Goal: Information Seeking & Learning: Learn about a topic

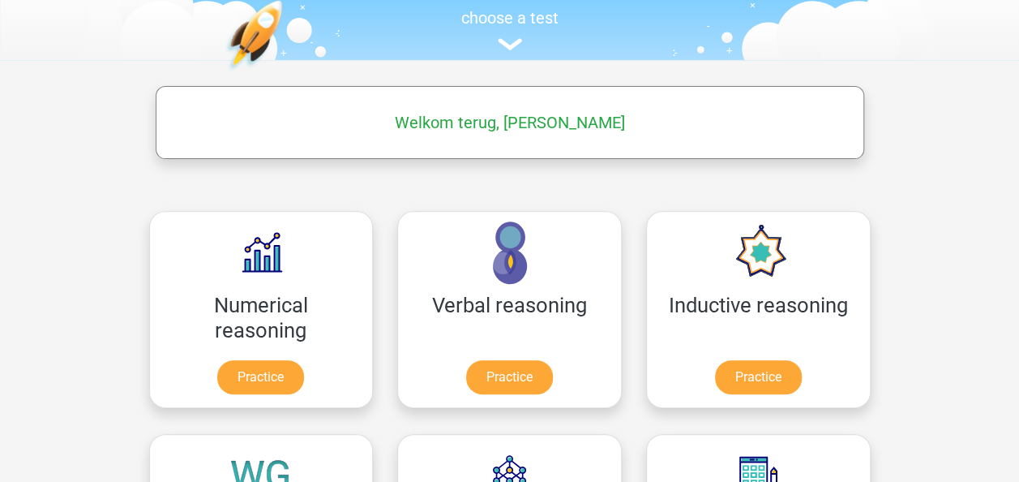
scroll to position [177, 0]
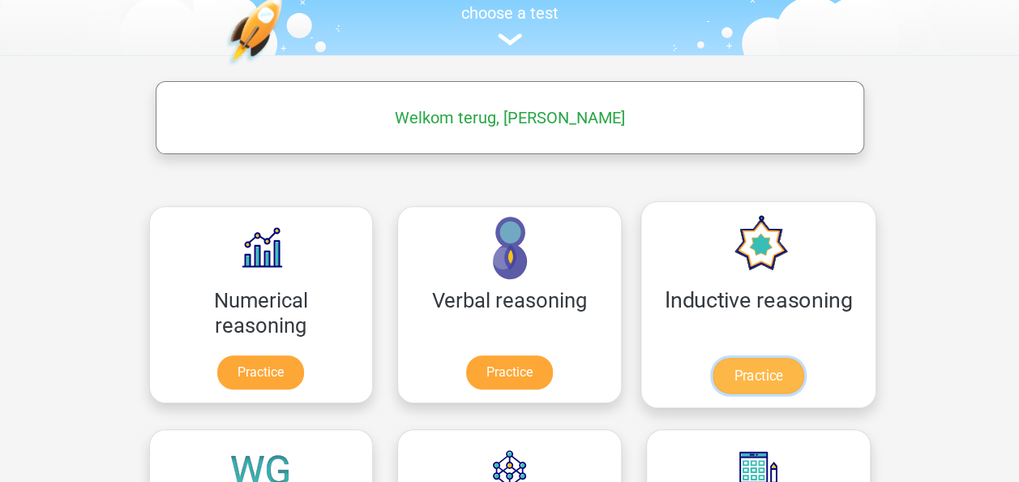
click at [713, 379] on link "Practice" at bounding box center [758, 375] width 91 height 36
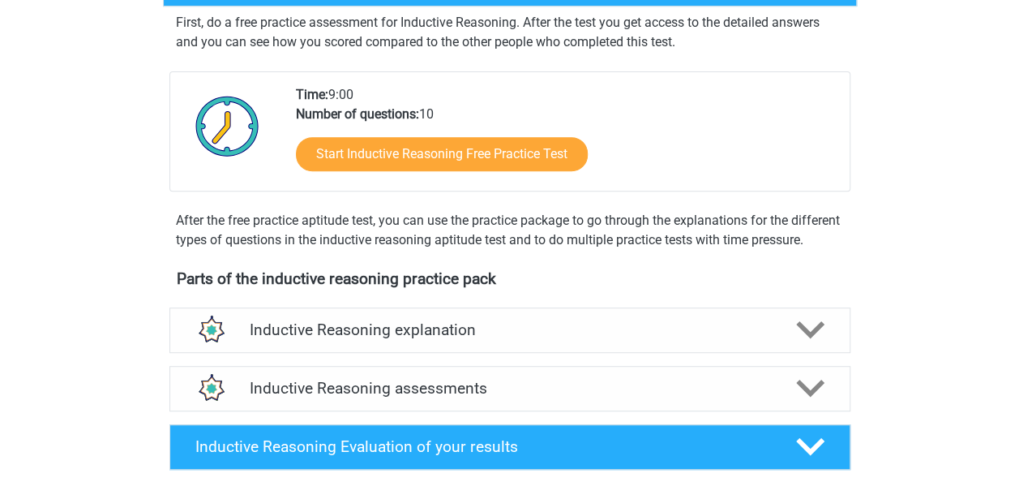
scroll to position [294, 0]
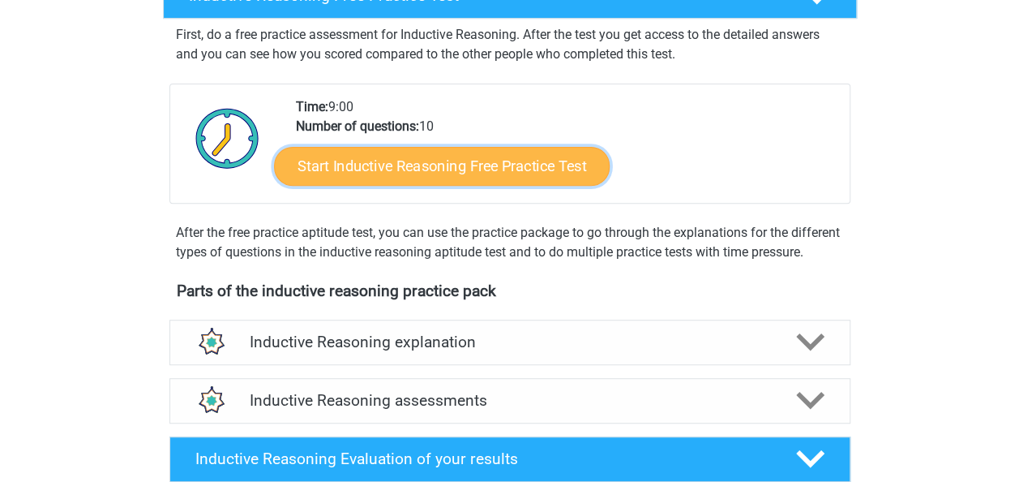
click at [503, 161] on link "Start Inductive Reasoning Free Practice Test" at bounding box center [442, 165] width 336 height 39
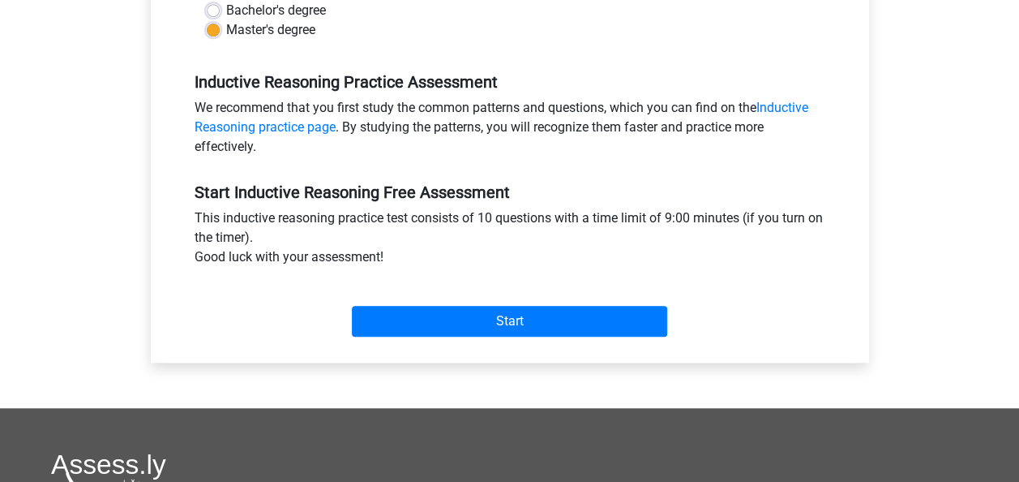
scroll to position [487, 0]
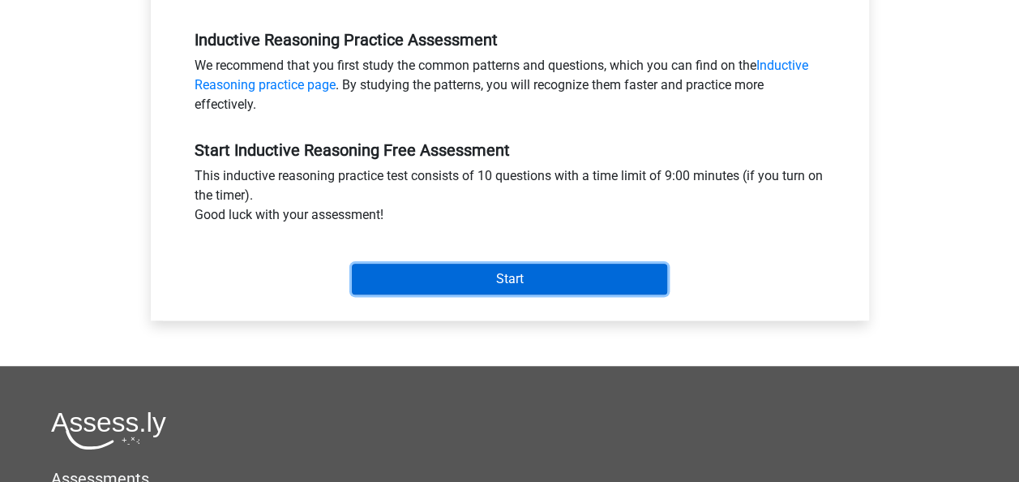
click at [446, 265] on input "Start" at bounding box center [509, 278] width 315 height 31
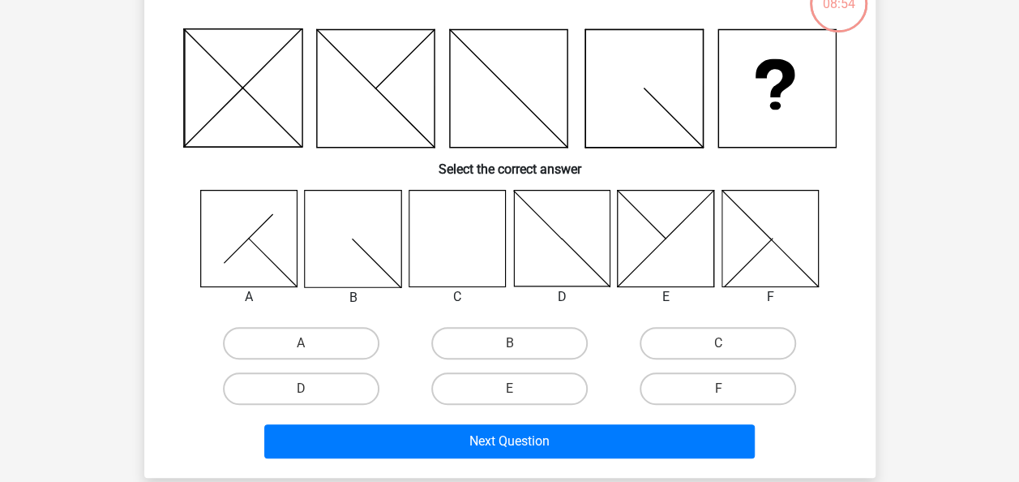
scroll to position [122, 0]
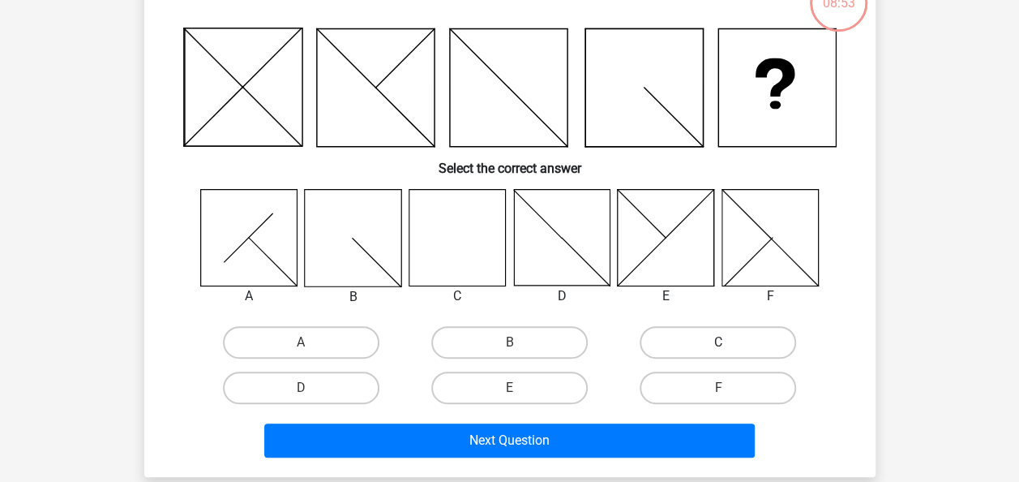
click at [760, 348] on label "C" at bounding box center [718, 342] width 156 height 32
click at [729, 348] on input "C" at bounding box center [723, 347] width 11 height 11
radio input "true"
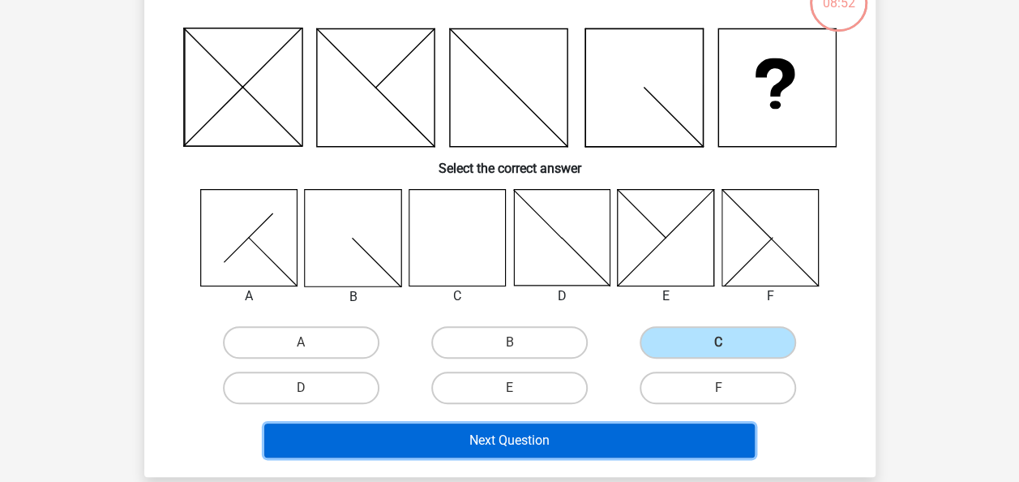
click at [619, 438] on button "Next Question" at bounding box center [509, 440] width 490 height 34
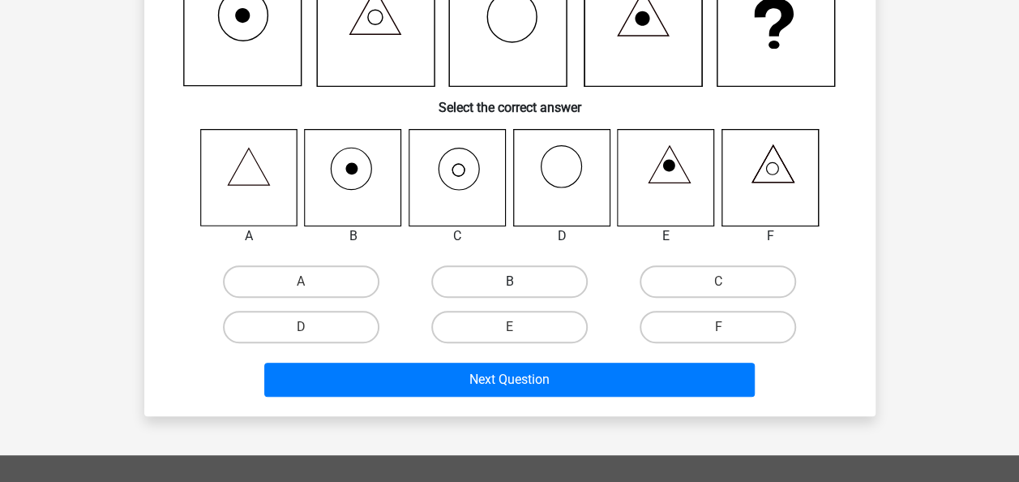
scroll to position [203, 0]
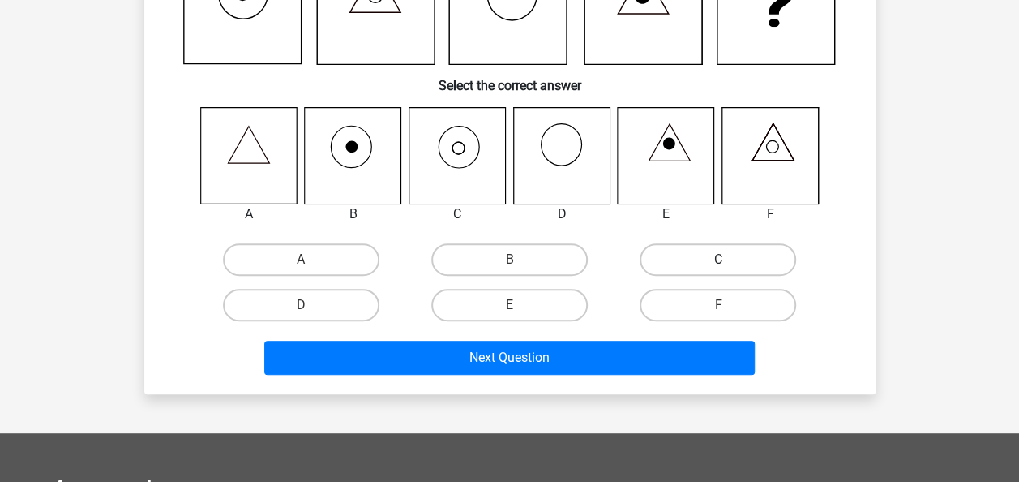
click at [717, 272] on label "C" at bounding box center [718, 259] width 156 height 32
click at [718, 270] on input "C" at bounding box center [723, 264] width 11 height 11
radio input "true"
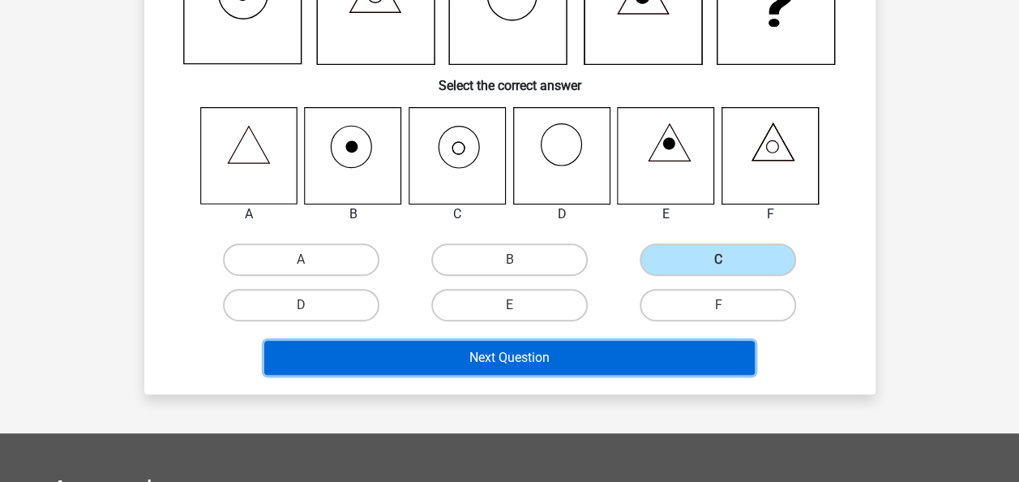
click at [611, 346] on button "Next Question" at bounding box center [509, 357] width 490 height 34
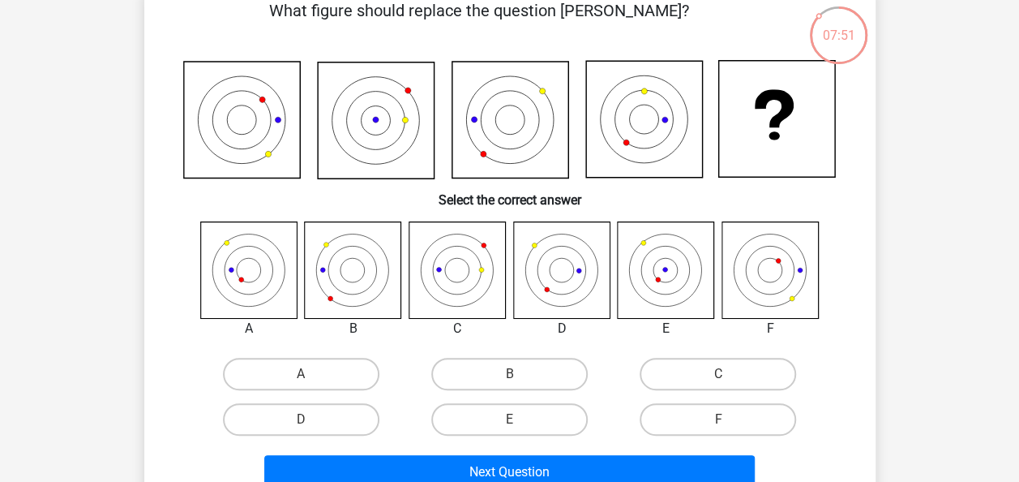
scroll to position [94, 0]
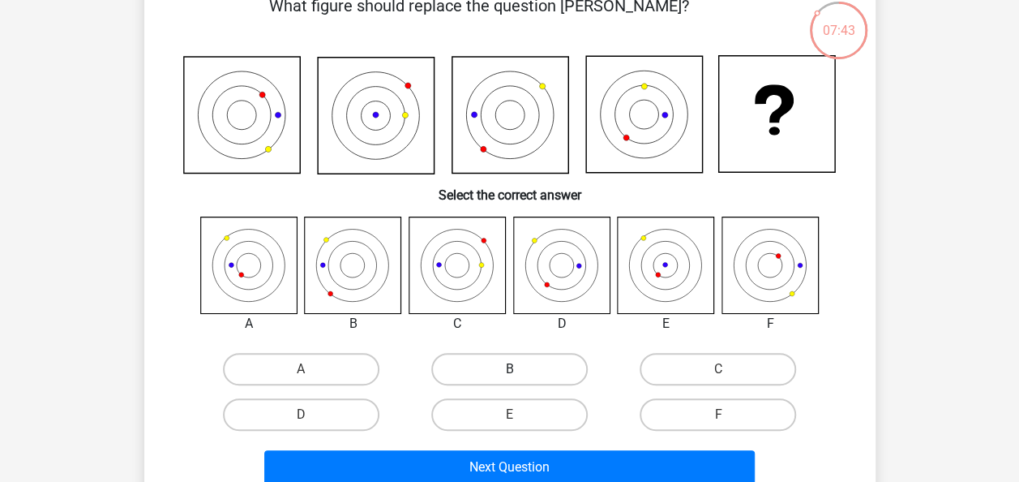
click at [546, 379] on label "B" at bounding box center [509, 369] width 156 height 32
click at [520, 379] on input "B" at bounding box center [514, 374] width 11 height 11
radio input "true"
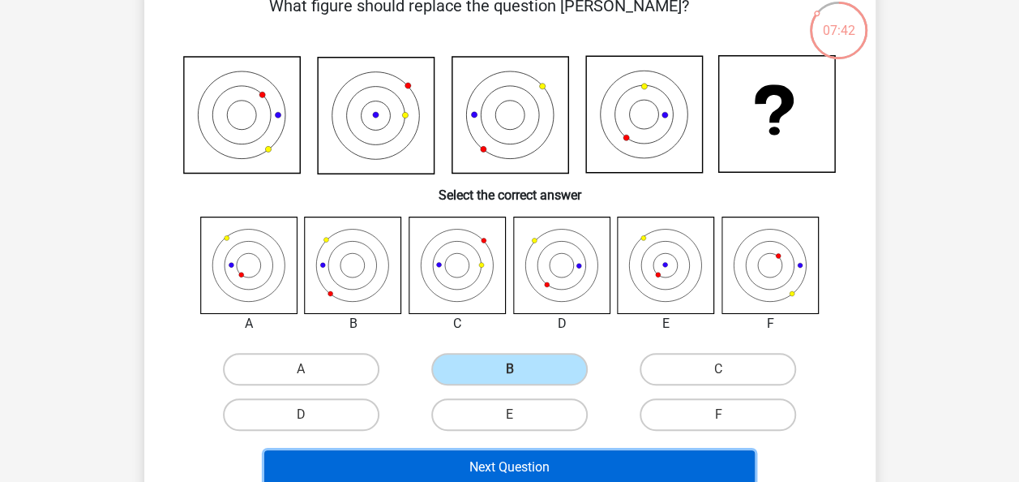
click at [550, 457] on button "Next Question" at bounding box center [509, 467] width 490 height 34
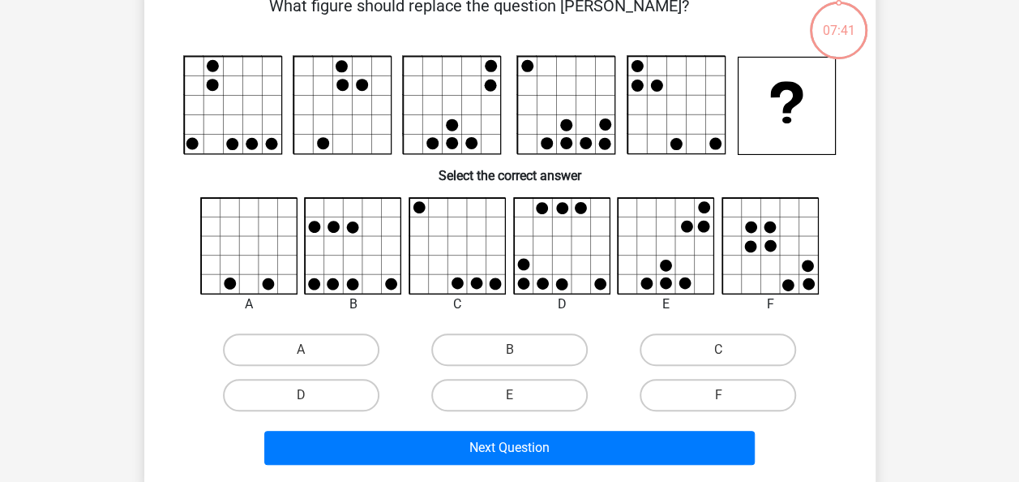
scroll to position [75, 0]
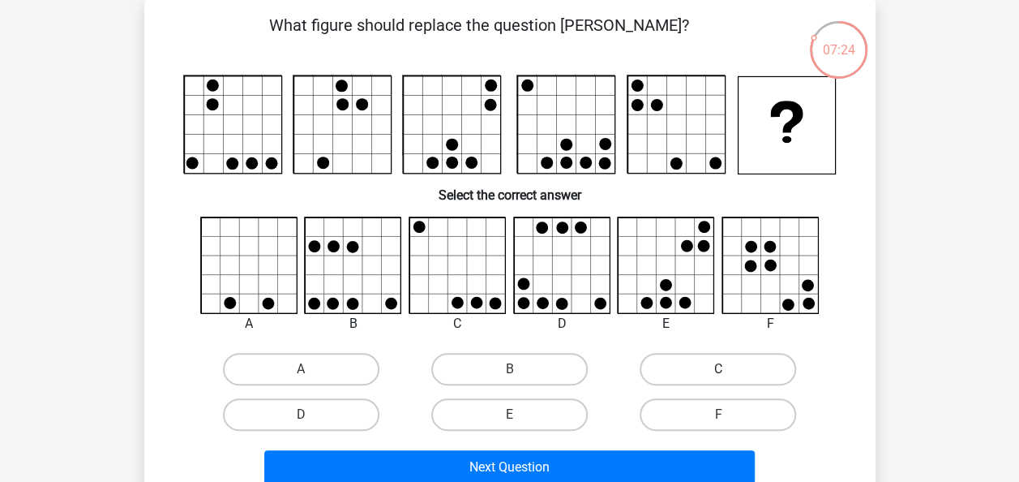
click at [743, 370] on label "C" at bounding box center [718, 369] width 156 height 32
click at [729, 370] on input "C" at bounding box center [723, 374] width 11 height 11
radio input "true"
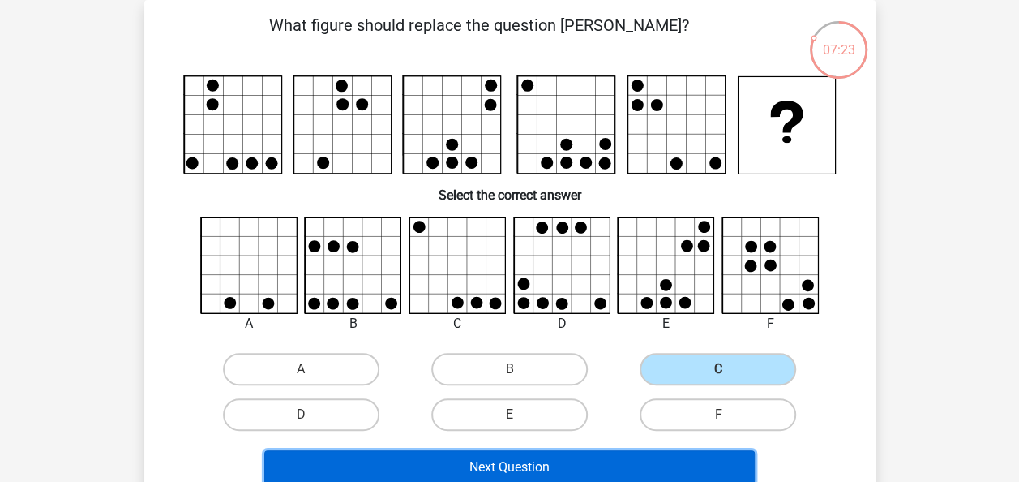
click at [560, 459] on button "Next Question" at bounding box center [509, 467] width 490 height 34
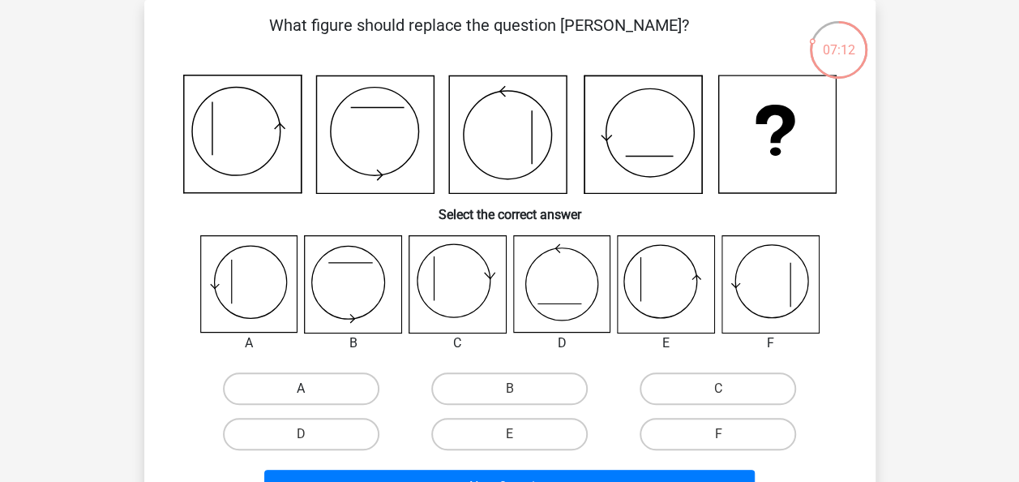
click at [323, 378] on label "A" at bounding box center [301, 388] width 156 height 32
click at [311, 388] on input "A" at bounding box center [306, 393] width 11 height 11
radio input "true"
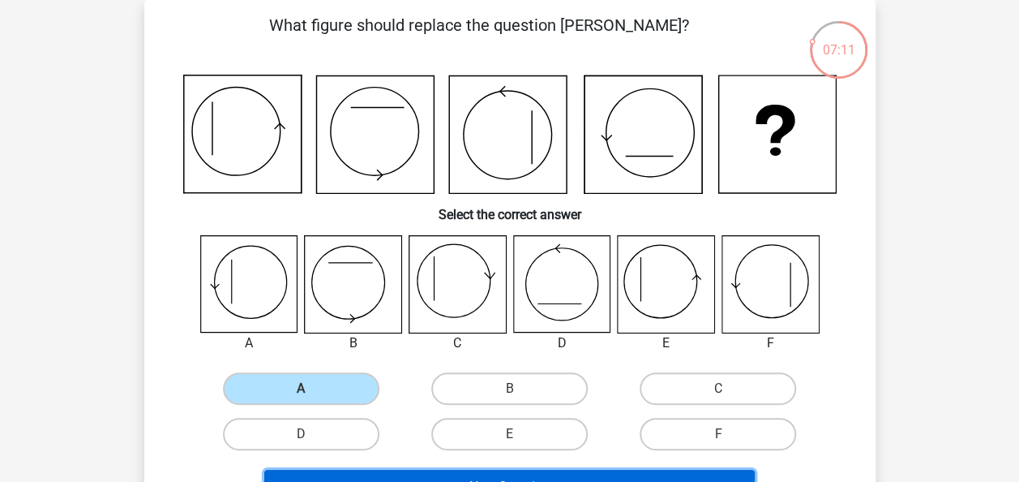
click at [388, 475] on button "Next Question" at bounding box center [509, 486] width 490 height 34
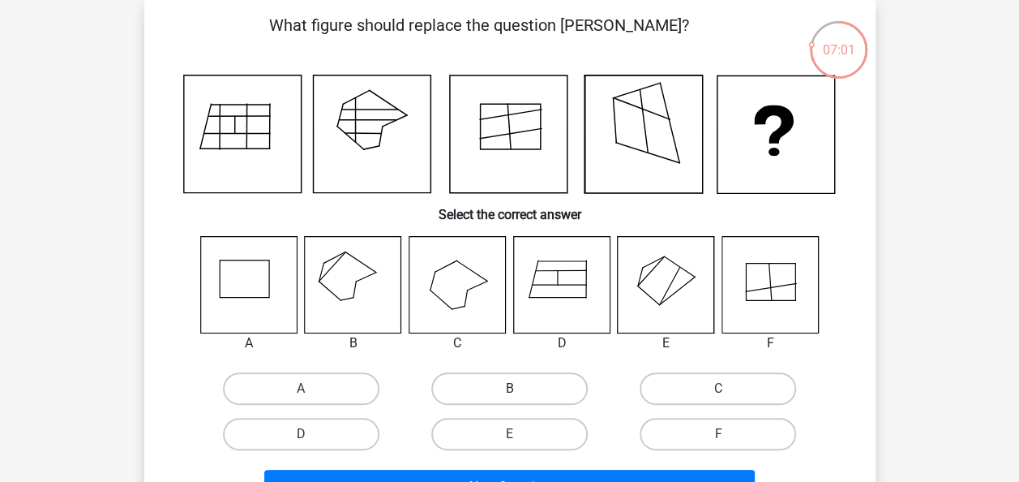
click at [503, 399] on label "B" at bounding box center [509, 388] width 156 height 32
click at [509, 399] on input "B" at bounding box center [514, 393] width 11 height 11
radio input "true"
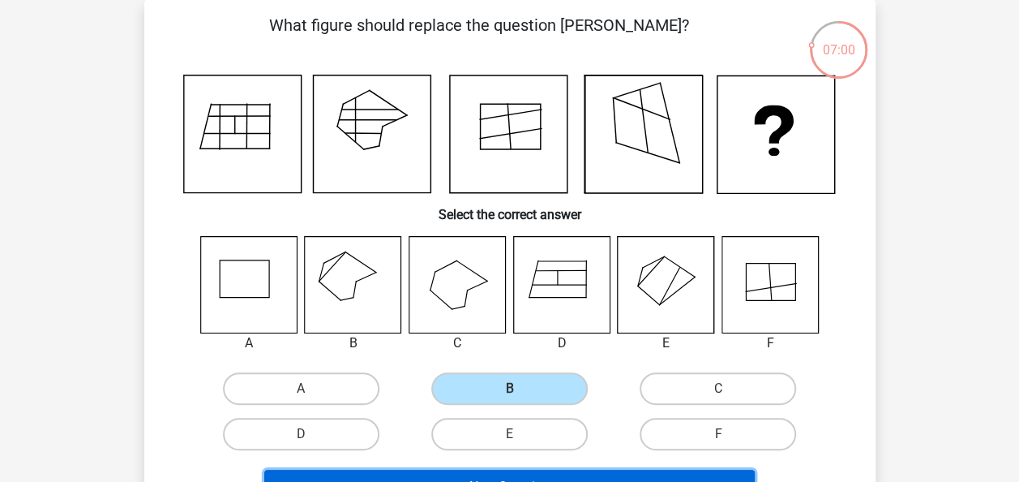
click at [487, 475] on button "Next Question" at bounding box center [509, 486] width 490 height 34
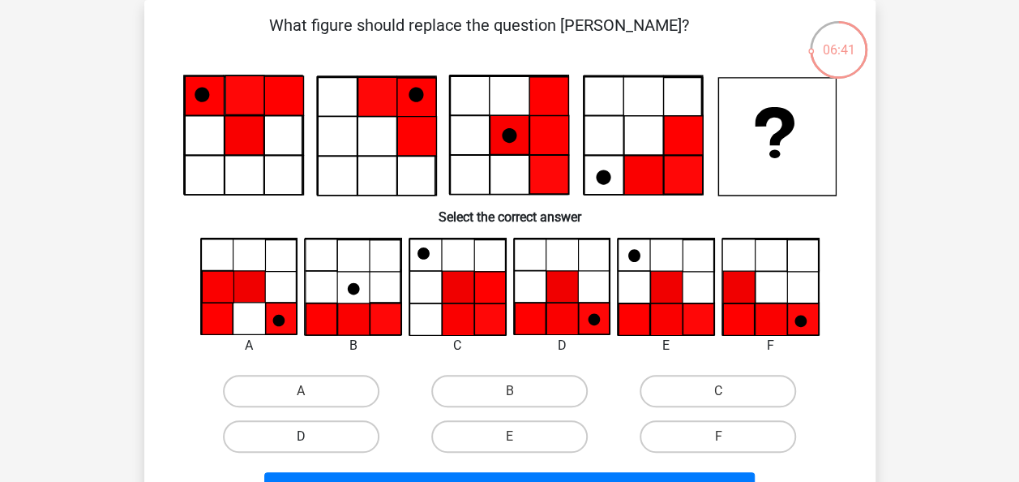
click at [336, 446] on label "D" at bounding box center [301, 436] width 156 height 32
click at [311, 446] on input "D" at bounding box center [306, 441] width 11 height 11
radio input "true"
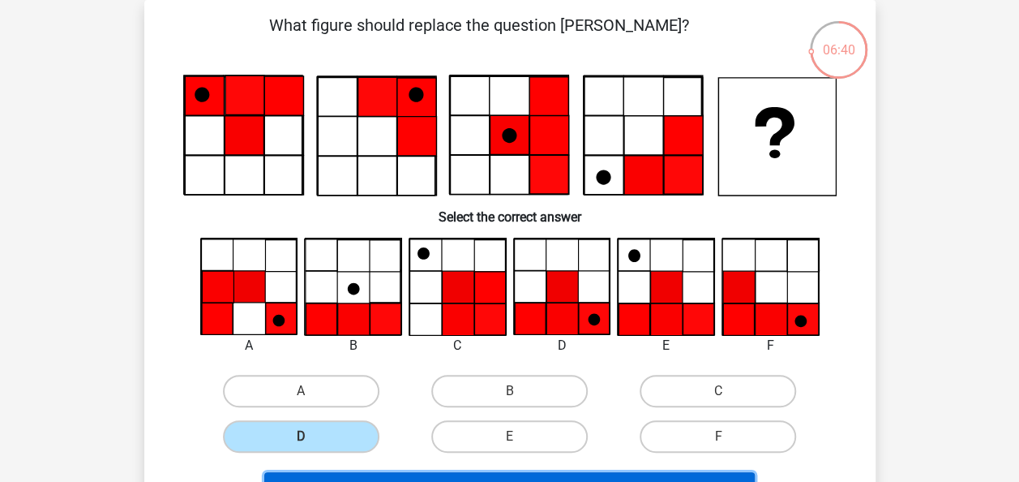
click at [376, 478] on button "Next Question" at bounding box center [509, 489] width 490 height 34
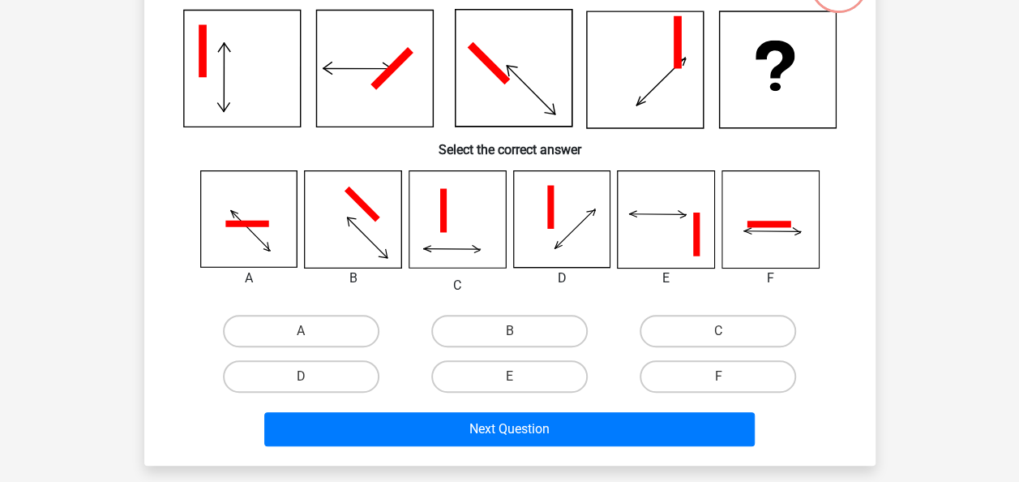
scroll to position [141, 0]
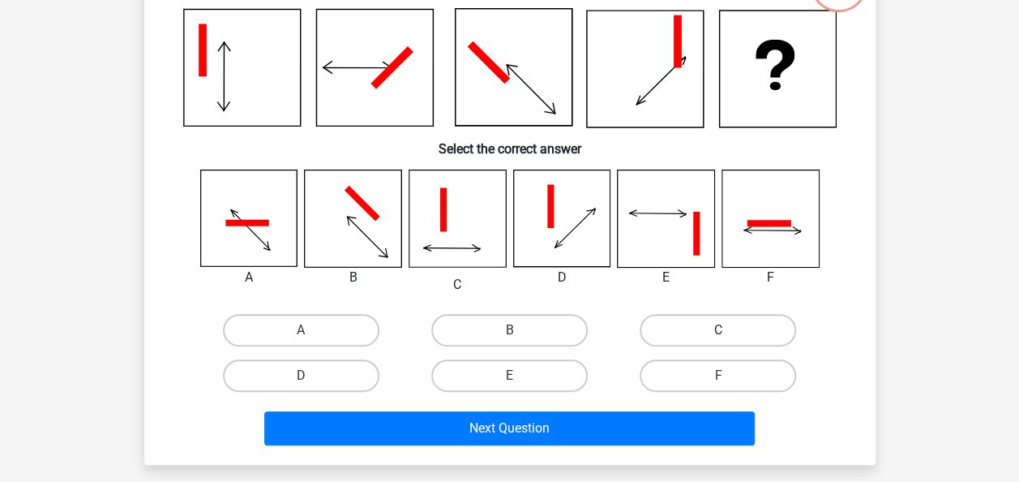
click at [684, 332] on label "C" at bounding box center [718, 330] width 156 height 32
click at [718, 332] on input "C" at bounding box center [723, 335] width 11 height 11
radio input "true"
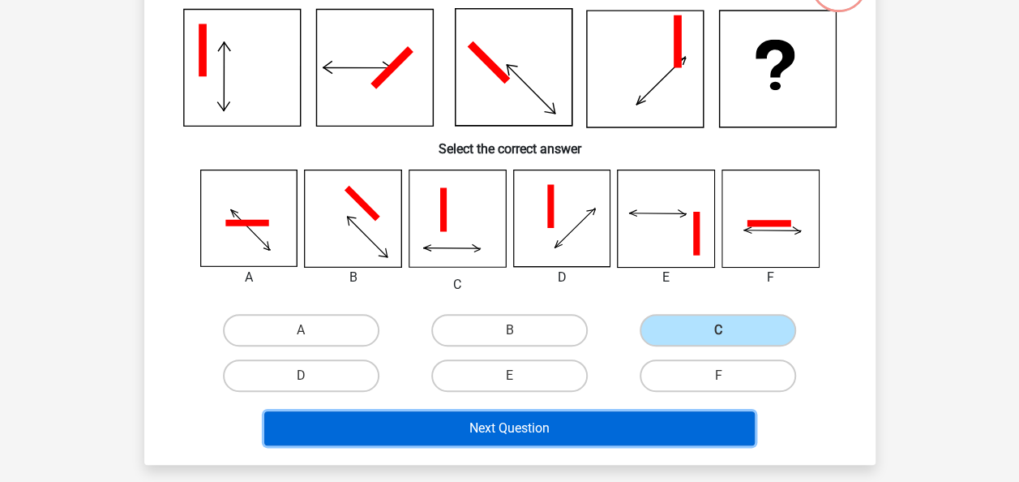
click at [589, 417] on button "Next Question" at bounding box center [509, 428] width 490 height 34
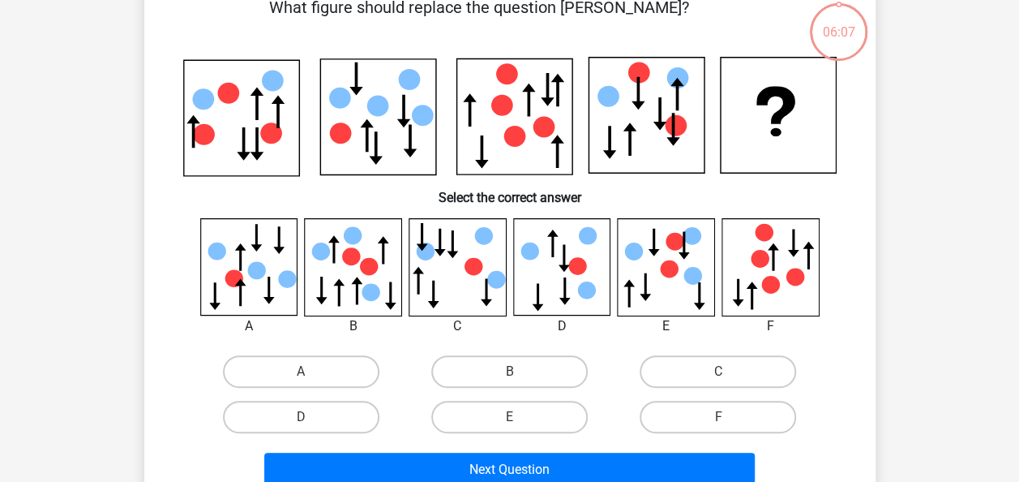
scroll to position [75, 0]
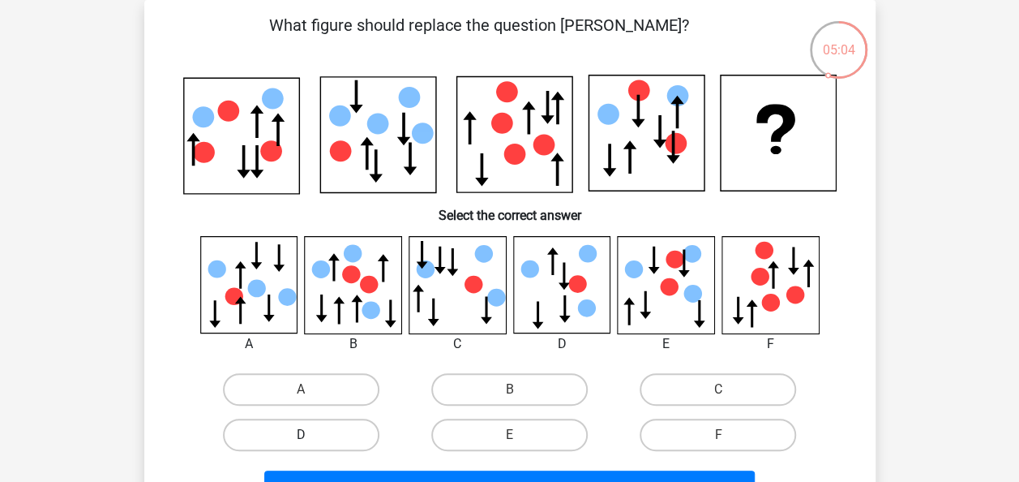
click at [309, 432] on label "D" at bounding box center [301, 434] width 156 height 32
click at [309, 434] on input "D" at bounding box center [306, 439] width 11 height 11
radio input "true"
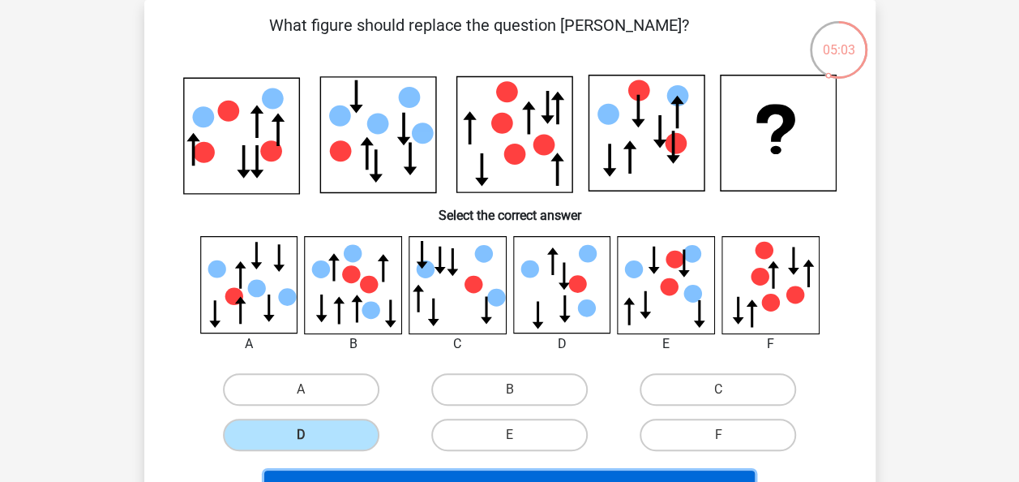
click at [351, 470] on button "Next Question" at bounding box center [509, 487] width 490 height 34
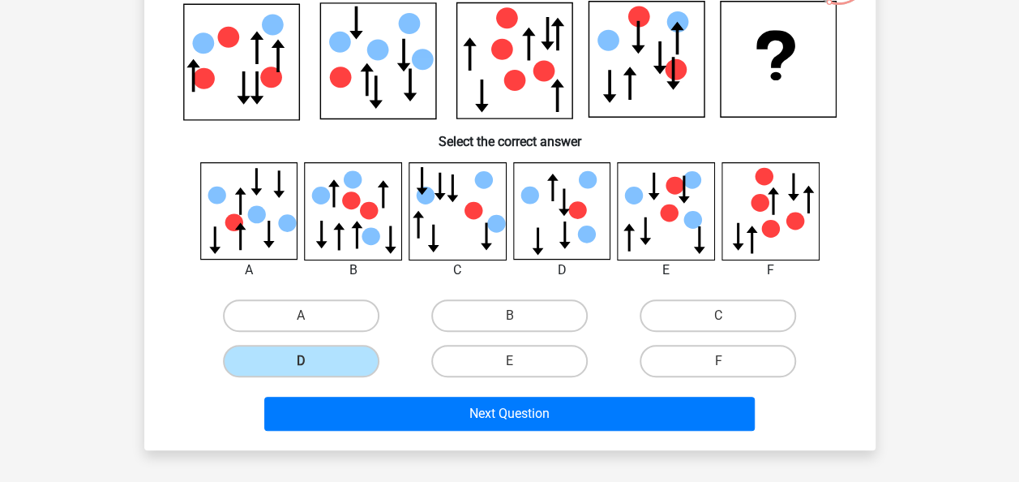
scroll to position [157, 0]
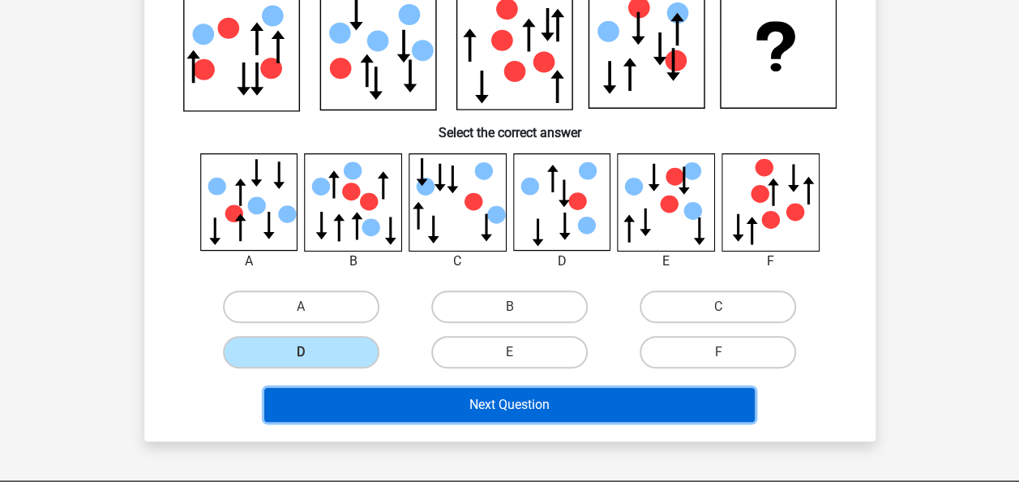
click at [444, 402] on button "Next Question" at bounding box center [509, 404] width 490 height 34
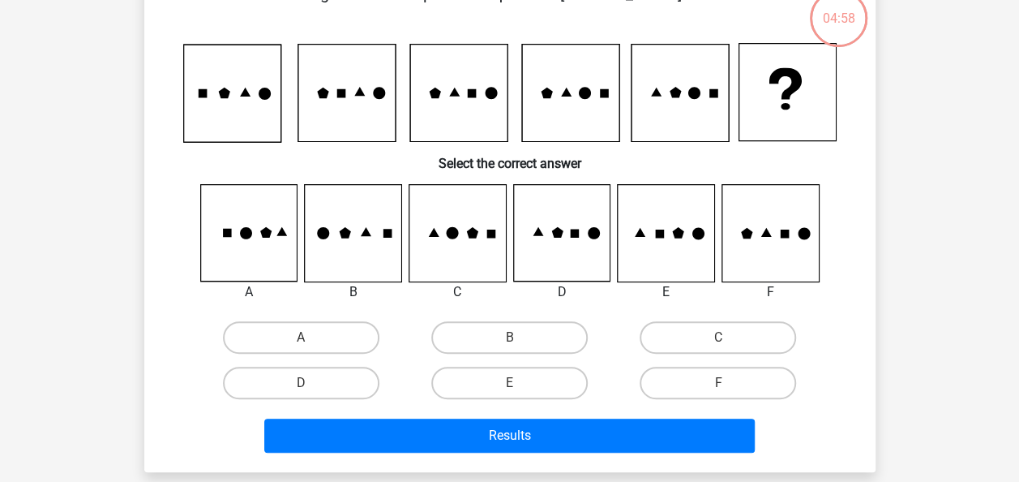
scroll to position [75, 0]
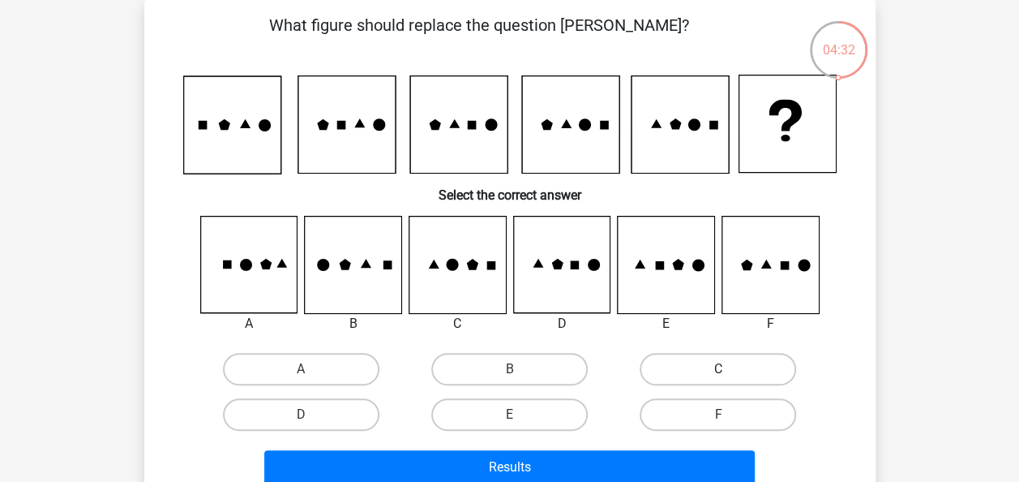
click at [704, 367] on label "C" at bounding box center [718, 369] width 156 height 32
click at [718, 369] on input "C" at bounding box center [723, 374] width 11 height 11
radio input "true"
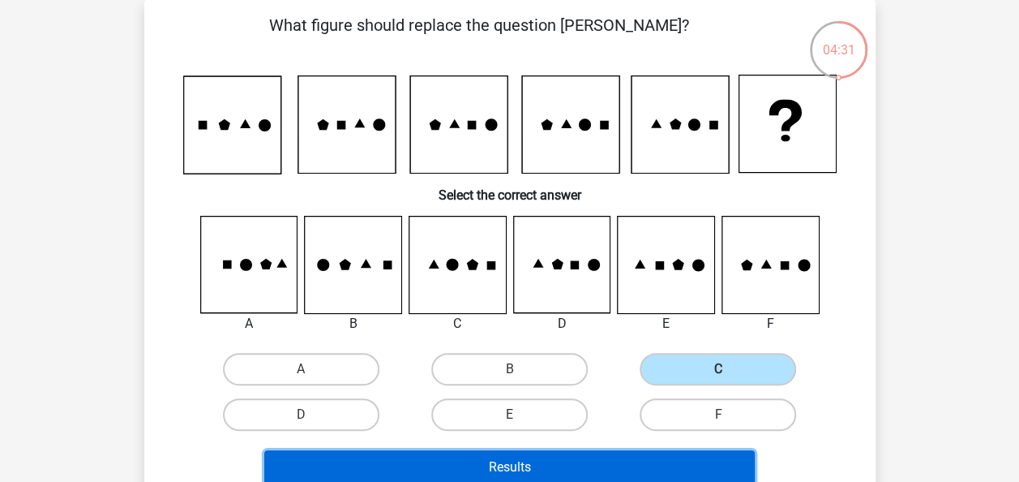
click at [603, 474] on button "Results" at bounding box center [509, 467] width 490 height 34
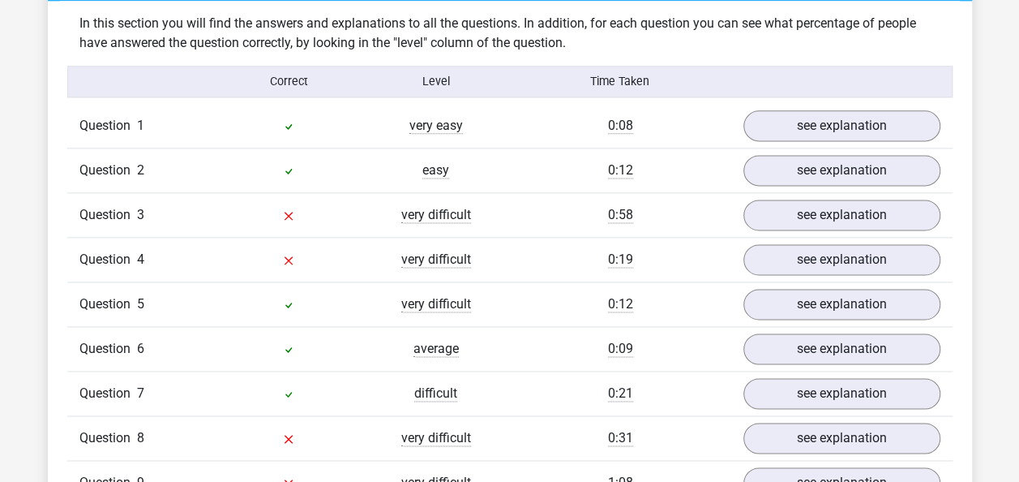
scroll to position [1012, 0]
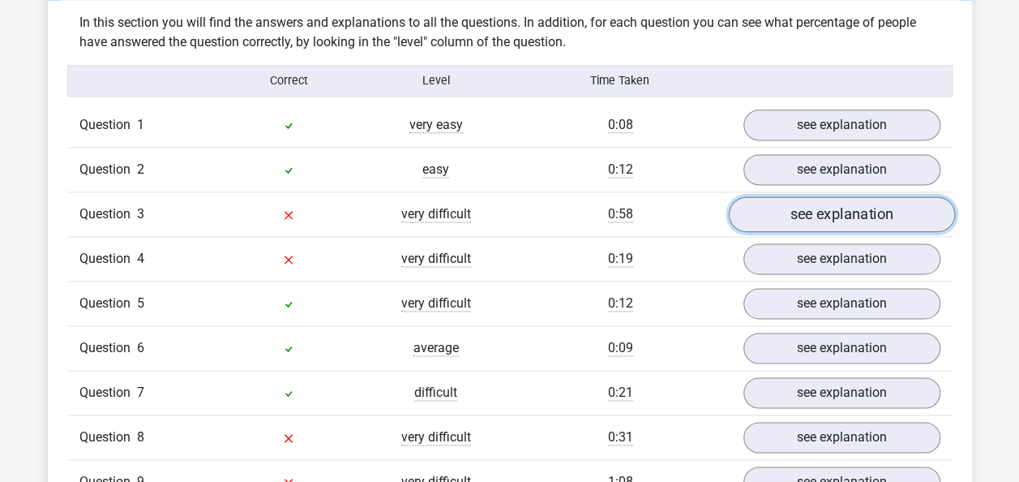
click at [815, 217] on link "see explanation" at bounding box center [841, 214] width 226 height 36
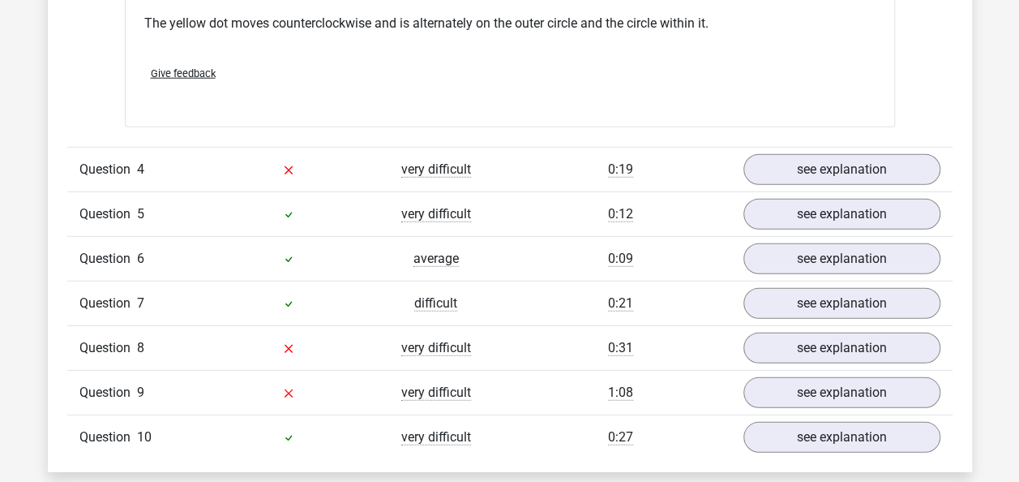
scroll to position [2105, 0]
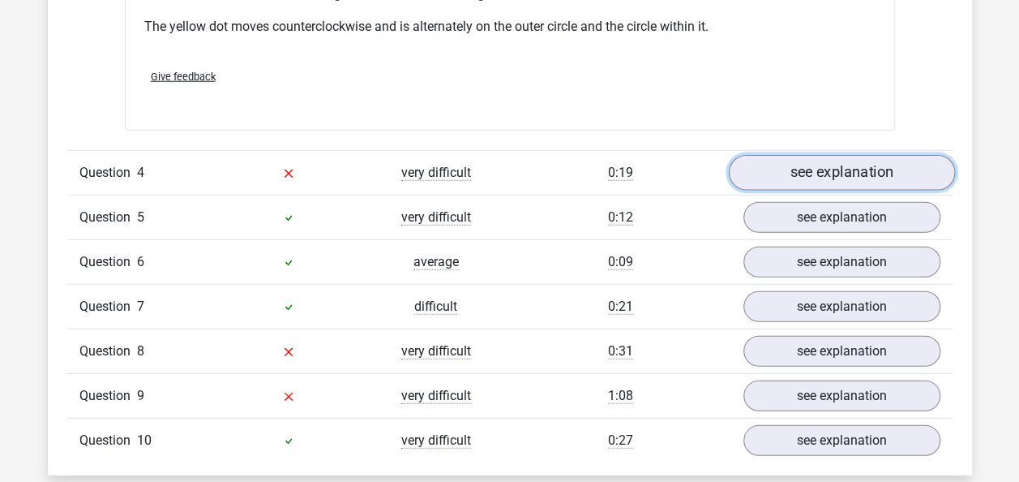
click at [810, 178] on link "see explanation" at bounding box center [841, 173] width 226 height 36
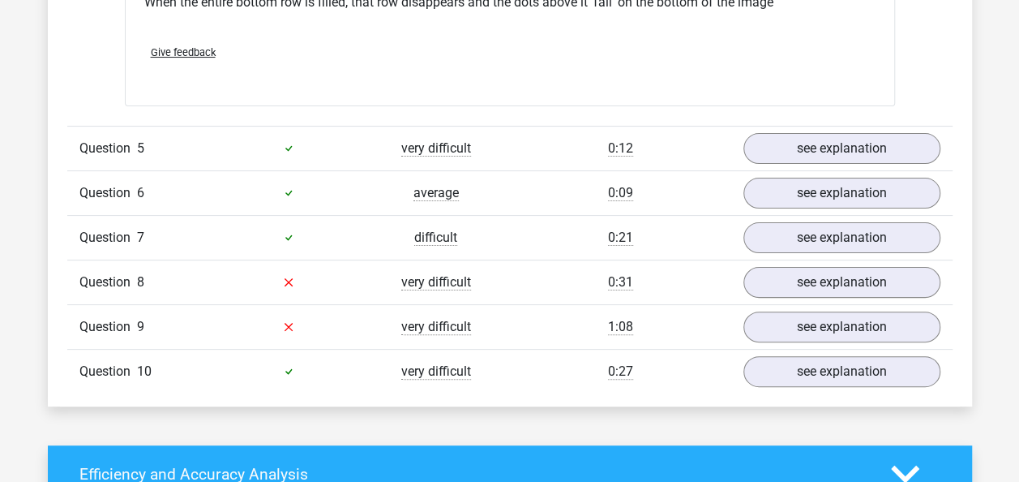
scroll to position [3156, 0]
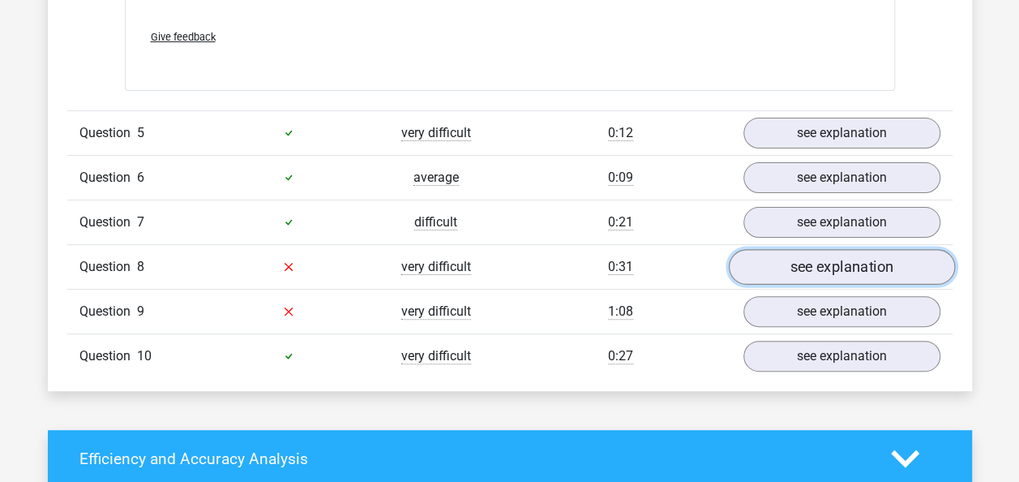
click at [783, 266] on link "see explanation" at bounding box center [841, 267] width 226 height 36
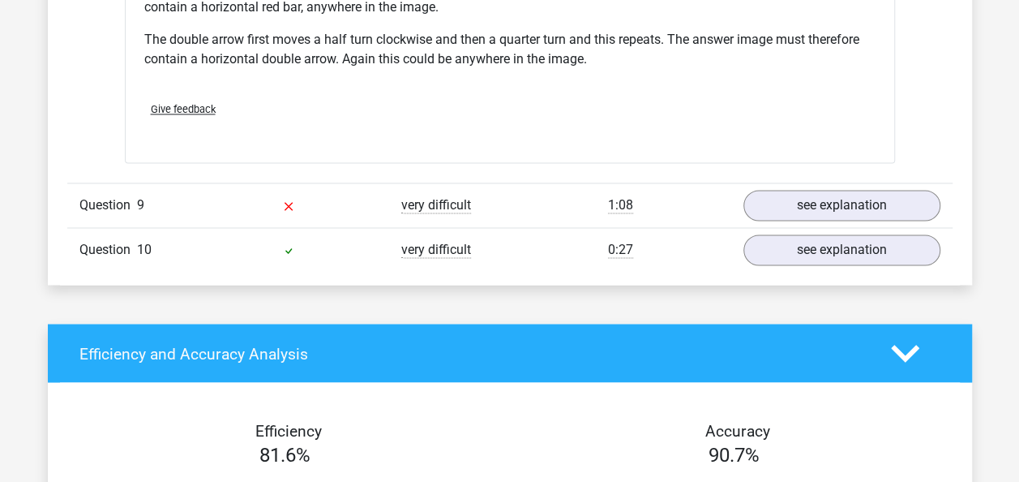
scroll to position [4284, 0]
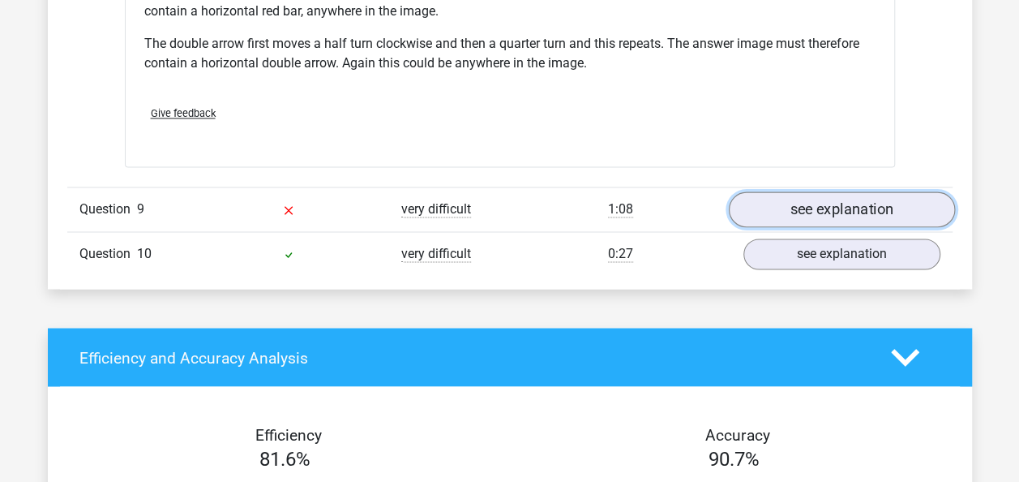
click at [804, 208] on link "see explanation" at bounding box center [841, 210] width 226 height 36
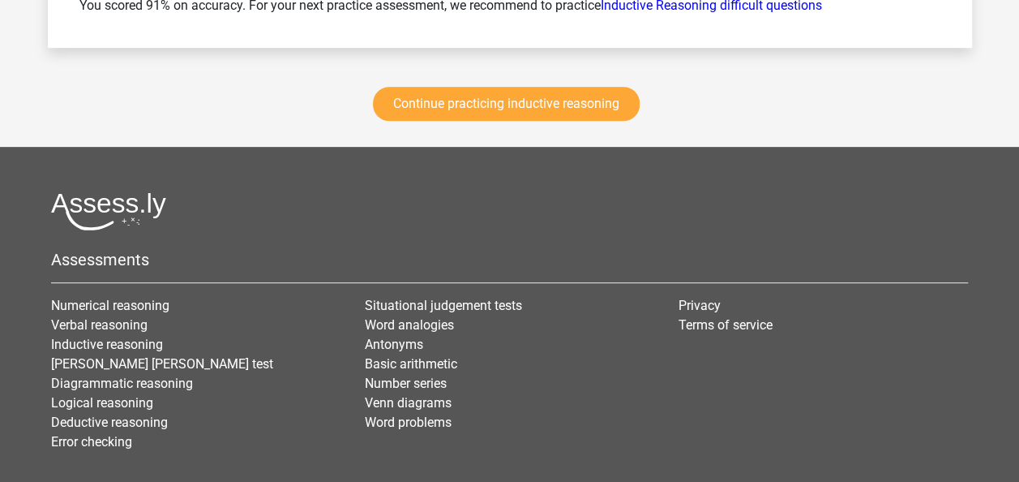
scroll to position [6424, 0]
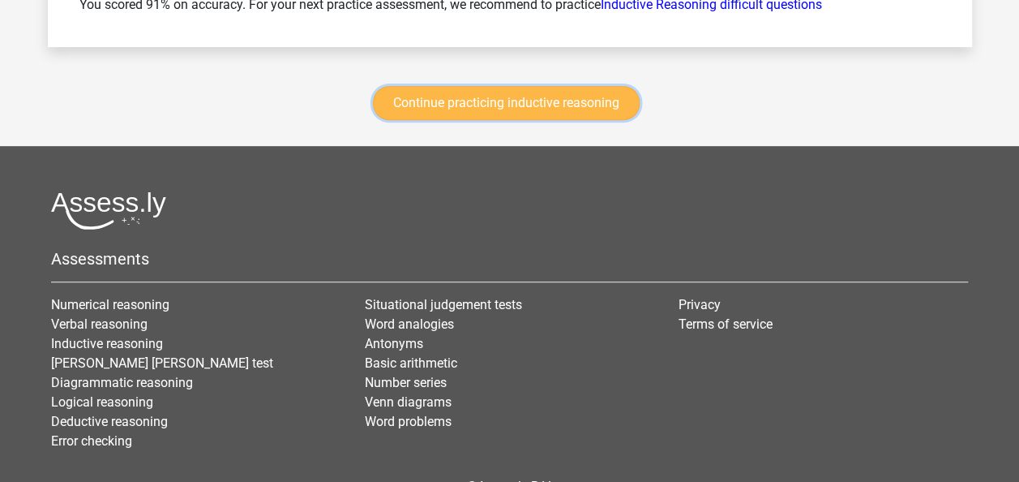
click at [570, 86] on link "Continue practicing inductive reasoning" at bounding box center [506, 103] width 267 height 34
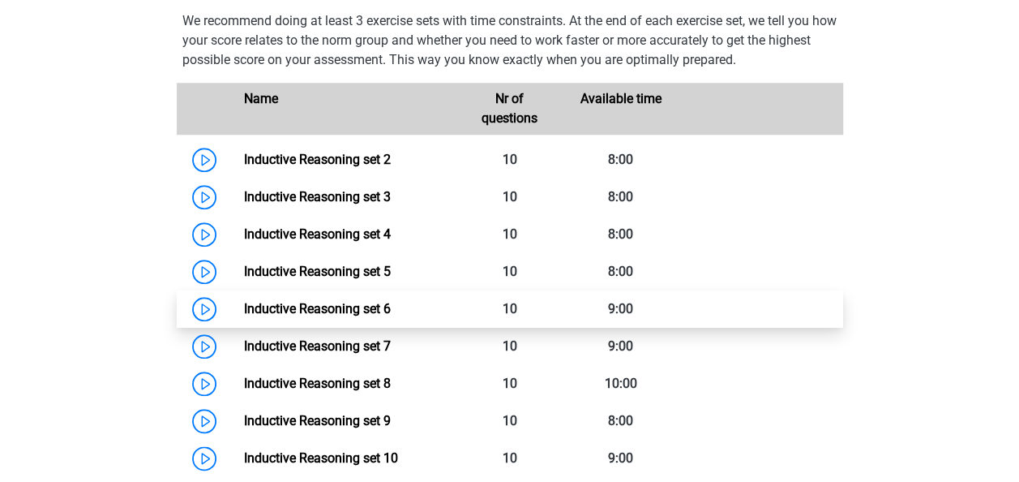
scroll to position [721, 0]
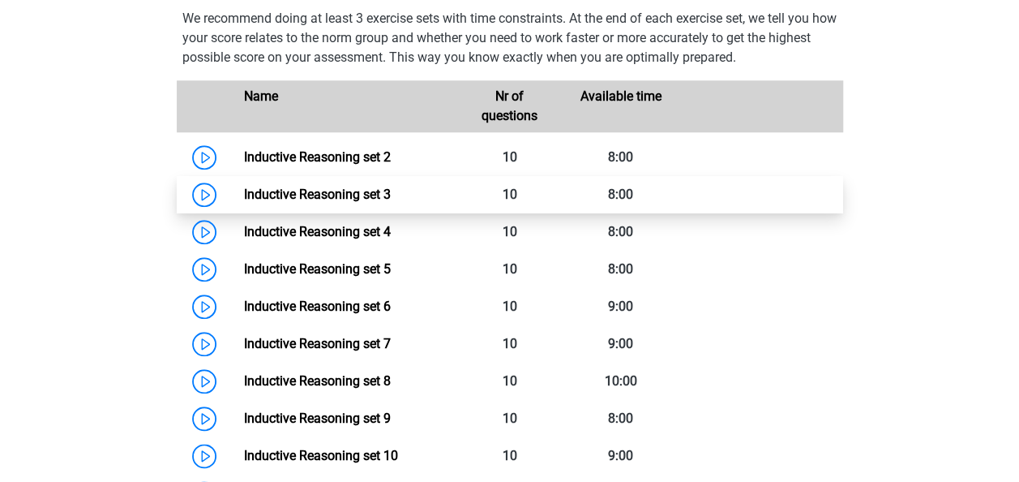
click at [244, 202] on link "Inductive Reasoning set 3" at bounding box center [317, 193] width 147 height 15
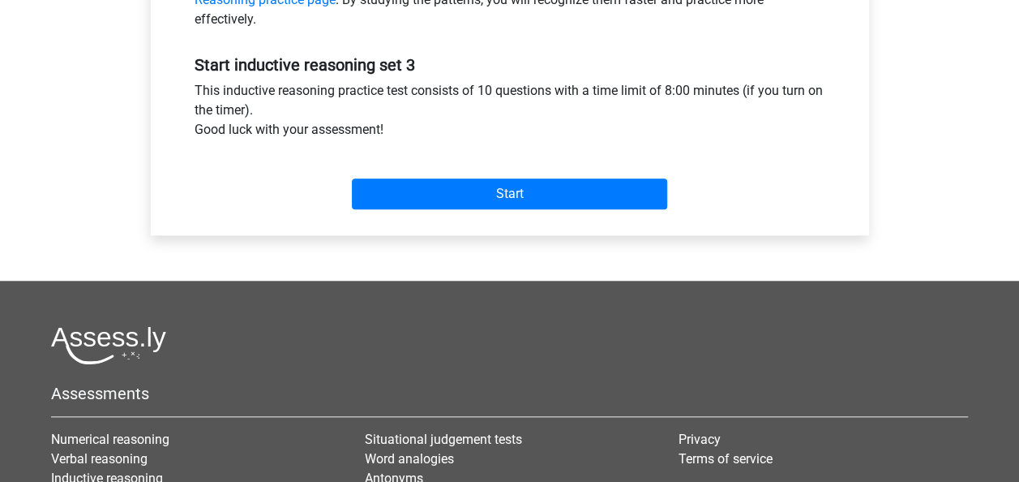
scroll to position [580, 0]
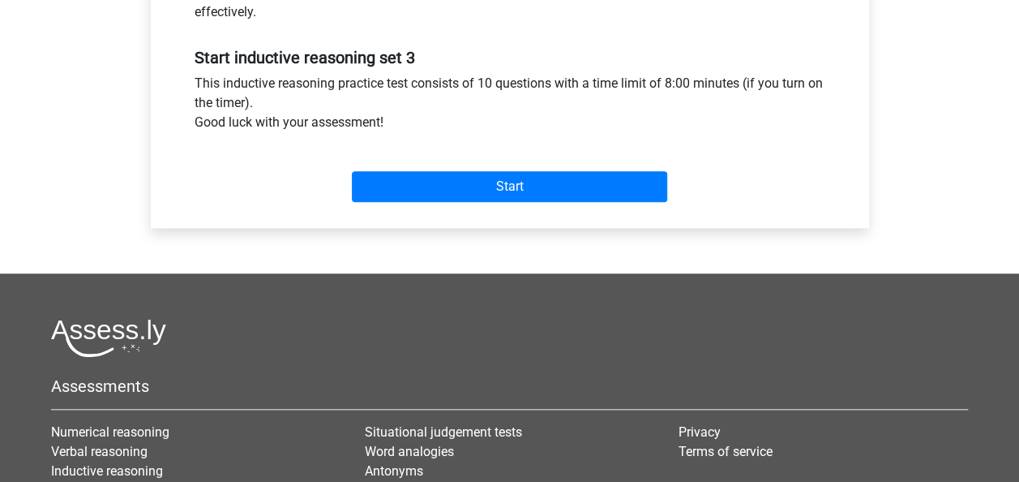
click at [578, 201] on div "Start" at bounding box center [509, 174] width 655 height 70
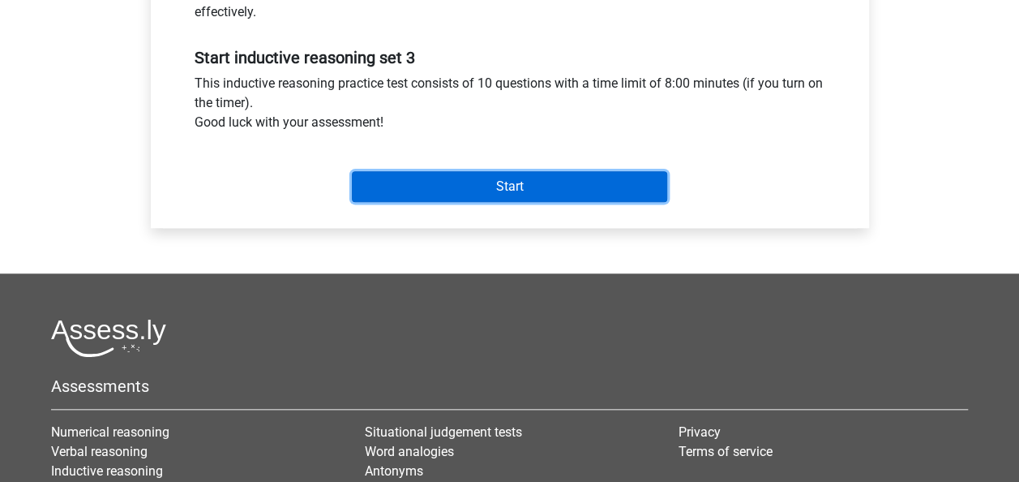
click at [568, 199] on input "Start" at bounding box center [509, 186] width 315 height 31
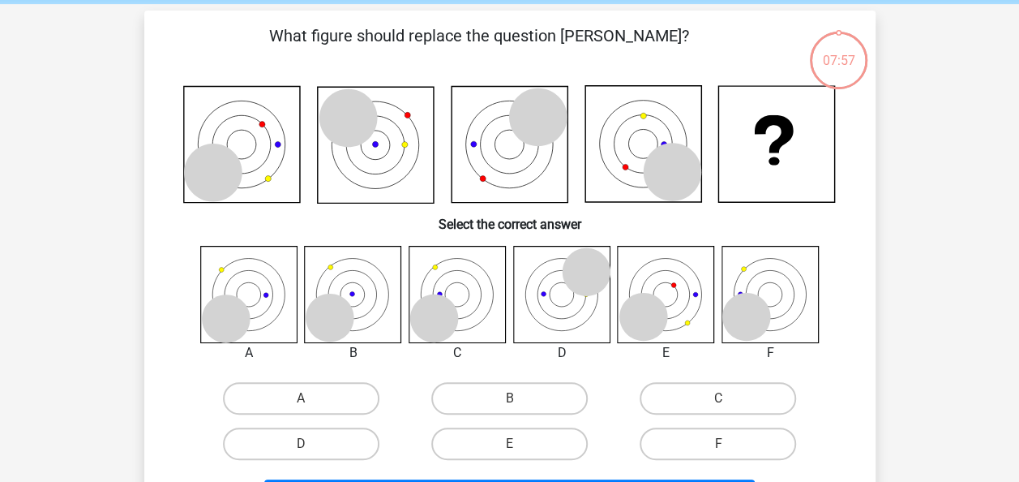
scroll to position [66, 0]
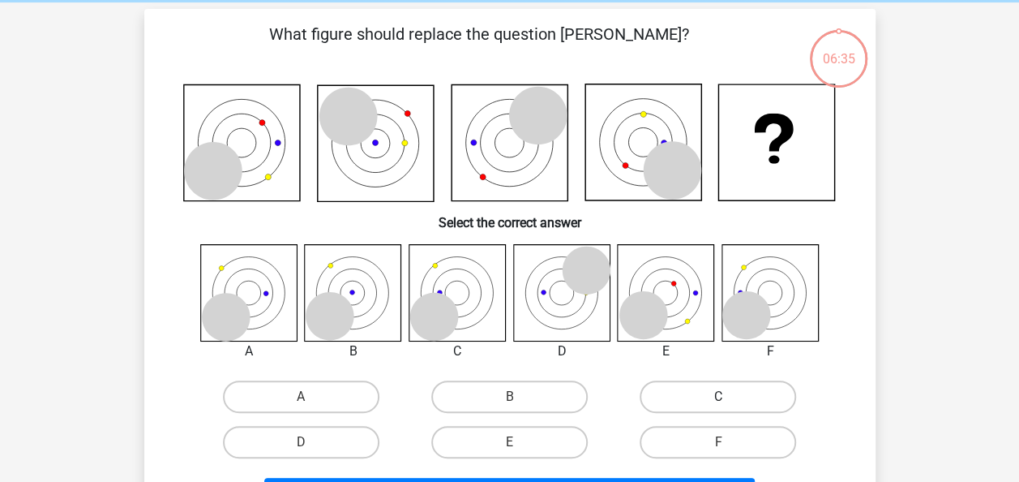
click at [733, 392] on label "C" at bounding box center [718, 396] width 156 height 32
click at [729, 396] on input "C" at bounding box center [723, 401] width 11 height 11
radio input "true"
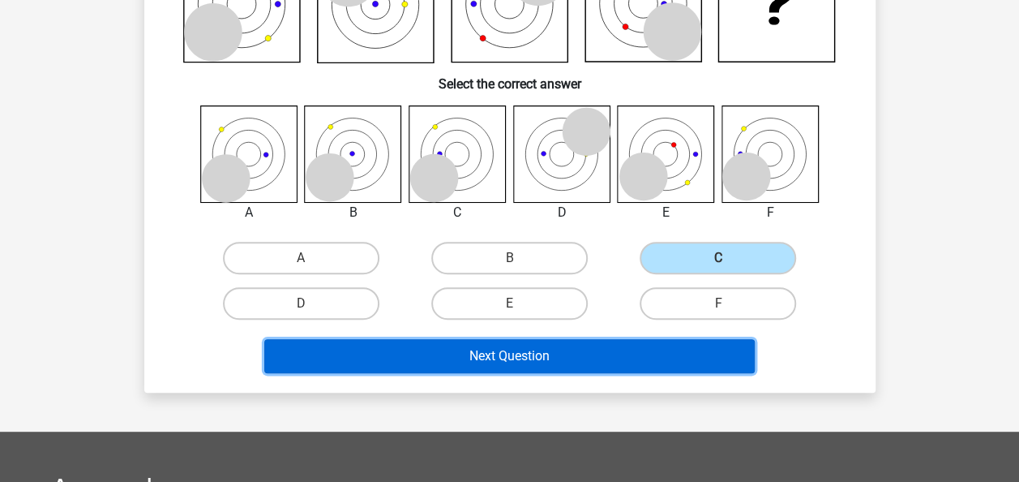
click at [582, 349] on button "Next Question" at bounding box center [509, 356] width 490 height 34
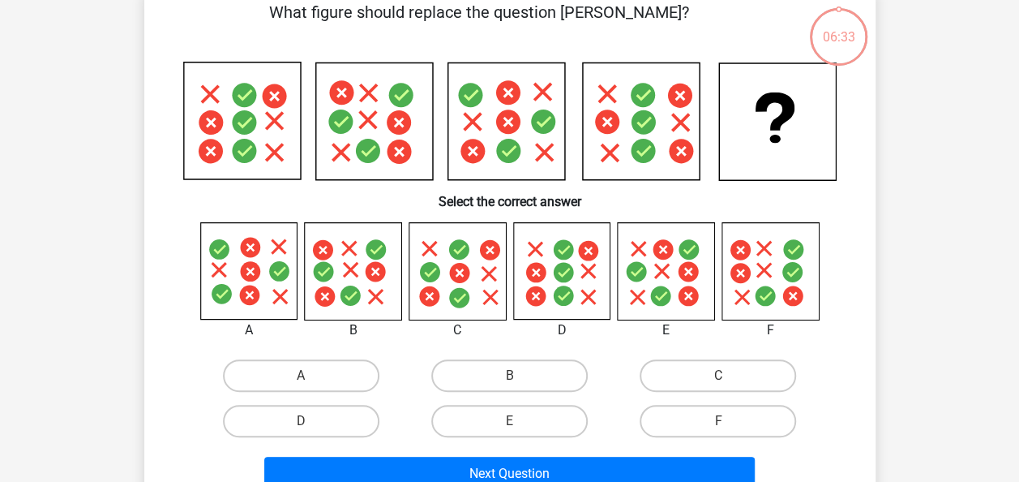
scroll to position [75, 0]
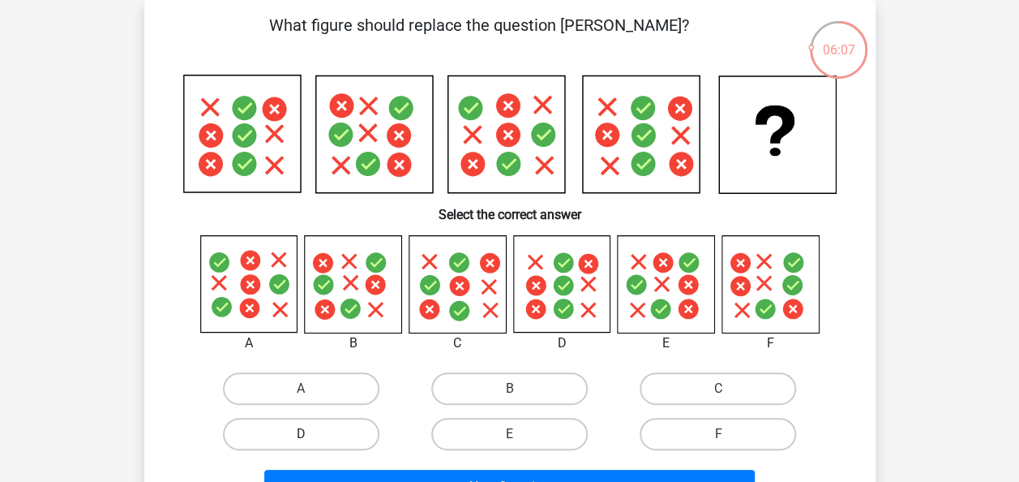
click at [349, 431] on label "D" at bounding box center [301, 433] width 156 height 32
click at [311, 434] on input "D" at bounding box center [306, 439] width 11 height 11
radio input "true"
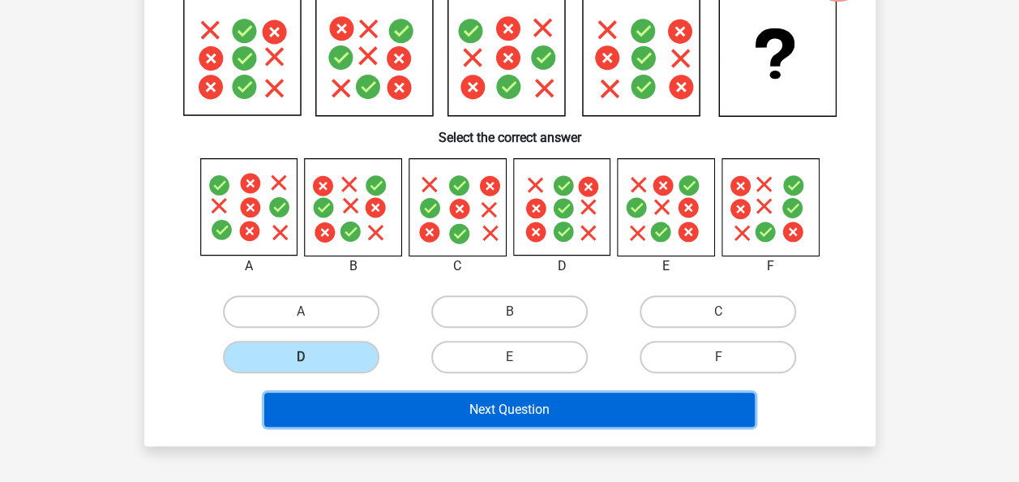
click at [353, 409] on button "Next Question" at bounding box center [509, 409] width 490 height 34
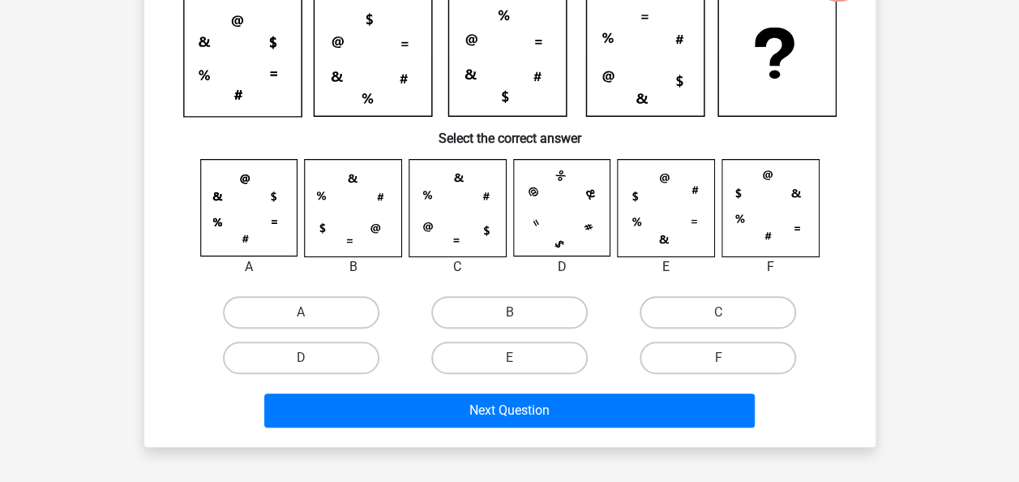
scroll to position [75, 0]
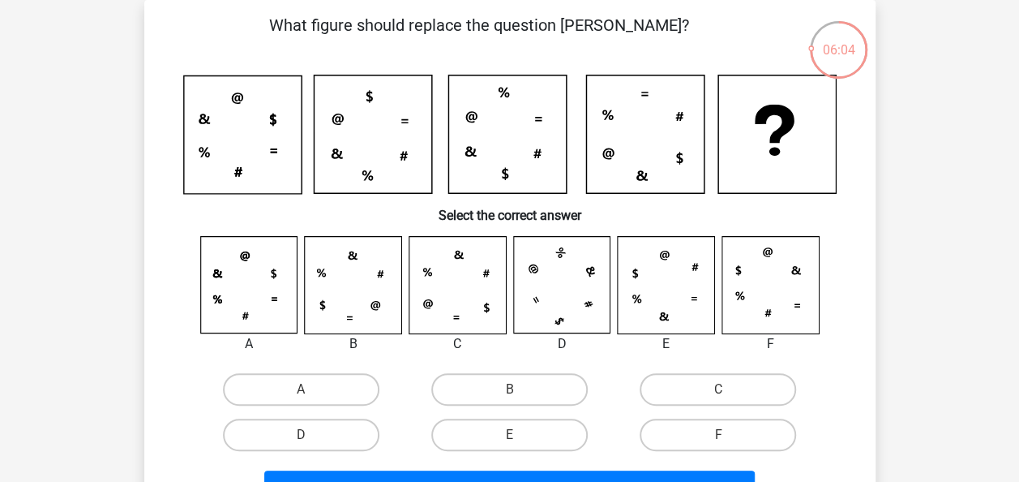
click at [353, 409] on div "A" at bounding box center [301, 388] width 208 height 45
click at [756, 439] on label "F" at bounding box center [718, 434] width 156 height 32
click at [729, 439] on input "F" at bounding box center [723, 439] width 11 height 11
radio input "true"
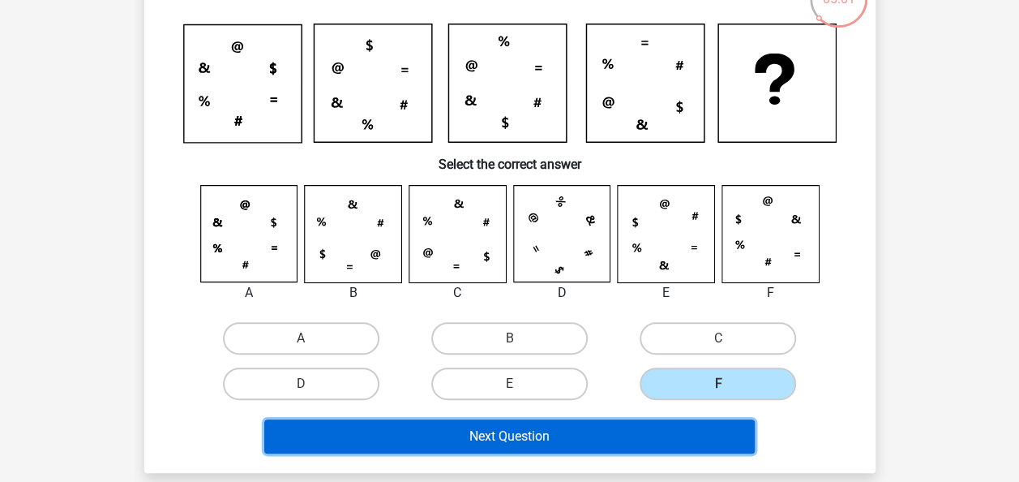
click at [637, 435] on button "Next Question" at bounding box center [509, 436] width 490 height 34
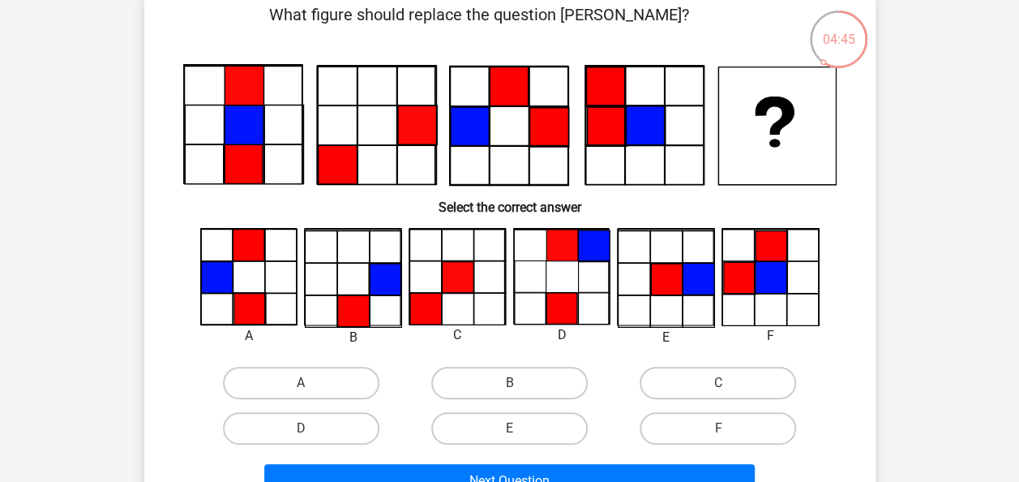
scroll to position [86, 0]
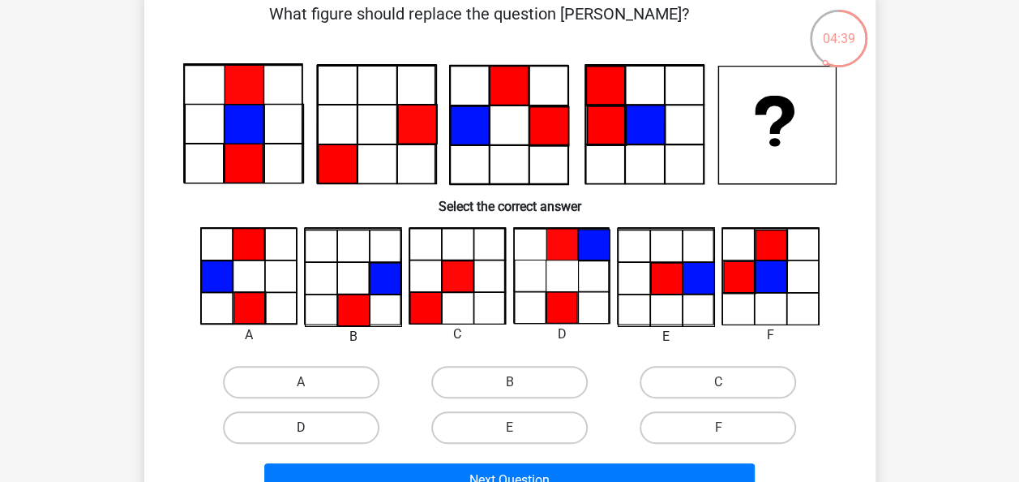
click at [339, 419] on label "D" at bounding box center [301, 427] width 156 height 32
click at [311, 427] on input "D" at bounding box center [306, 432] width 11 height 11
radio input "true"
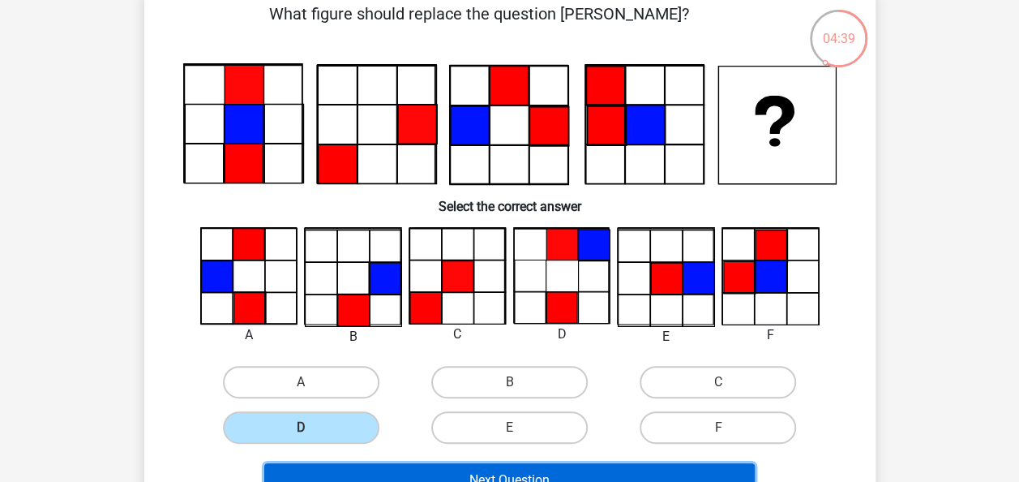
click at [386, 473] on button "Next Question" at bounding box center [509, 480] width 490 height 34
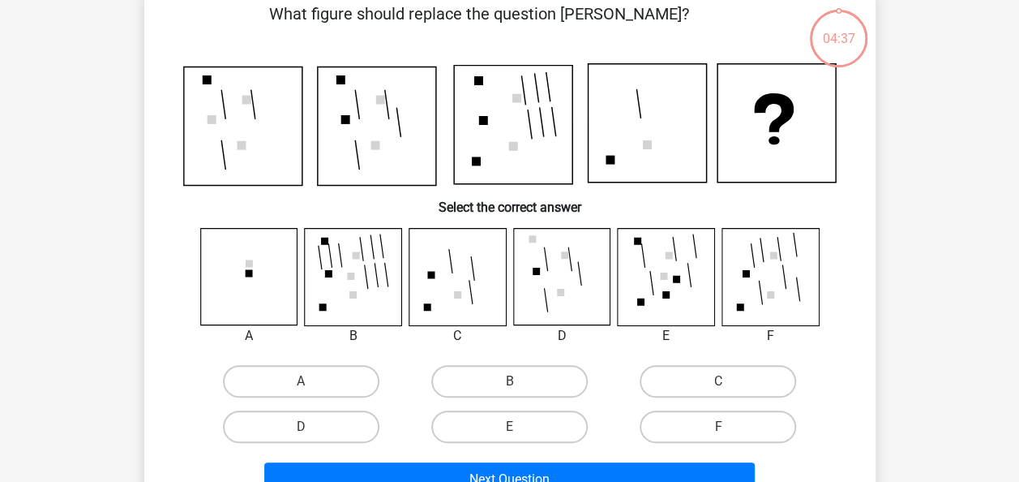
scroll to position [75, 0]
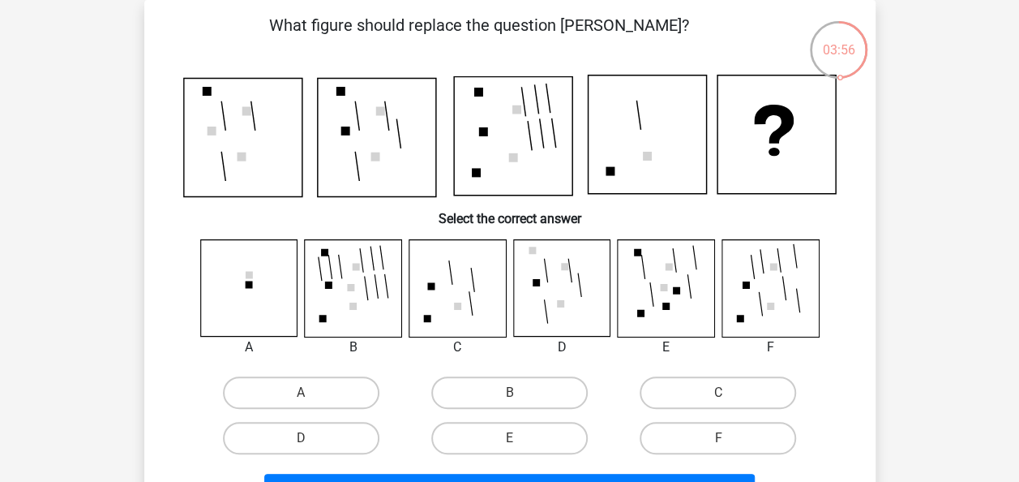
click at [708, 409] on div "C" at bounding box center [718, 392] width 208 height 45
click at [698, 395] on label "C" at bounding box center [718, 392] width 156 height 32
click at [718, 395] on input "C" at bounding box center [723, 397] width 11 height 11
radio input "true"
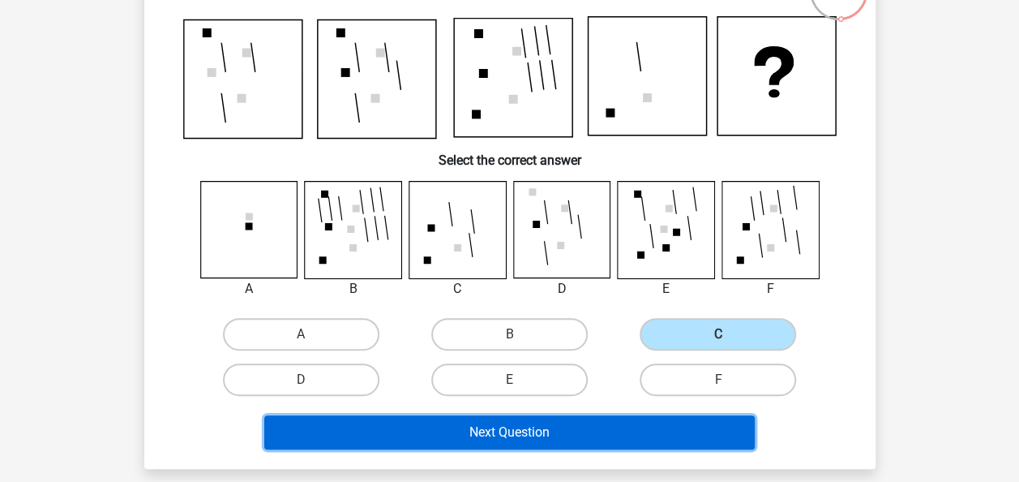
click at [593, 439] on button "Next Question" at bounding box center [509, 432] width 490 height 34
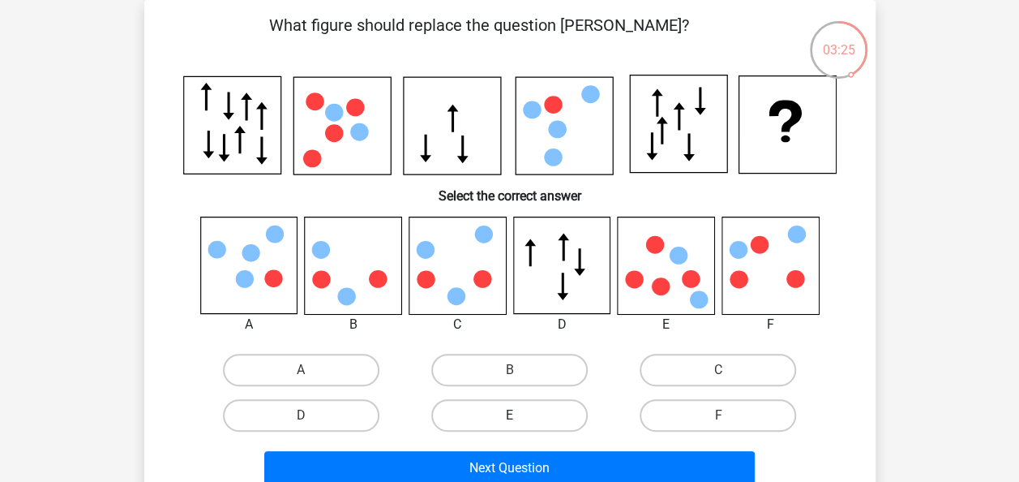
click at [492, 424] on label "E" at bounding box center [509, 415] width 156 height 32
click at [509, 424] on input "E" at bounding box center [514, 420] width 11 height 11
radio input "true"
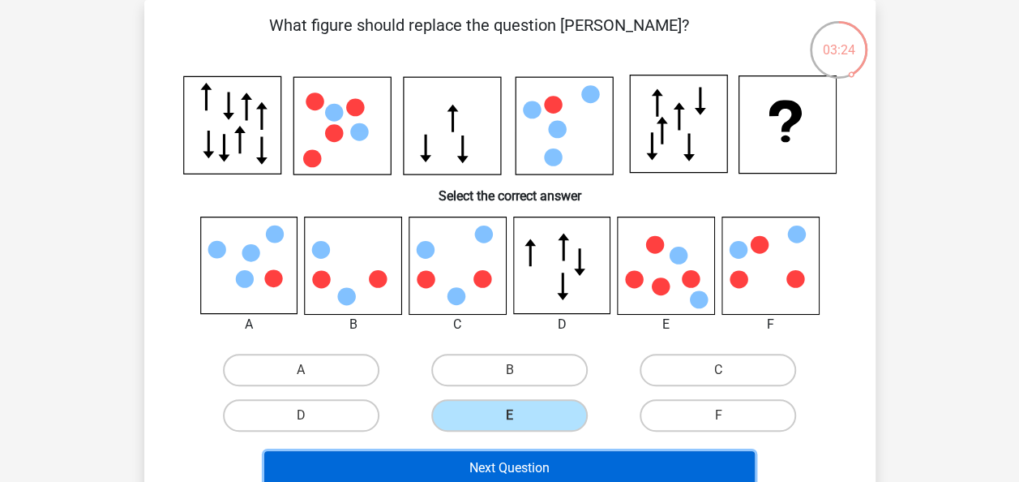
click at [488, 476] on button "Next Question" at bounding box center [509, 468] width 490 height 34
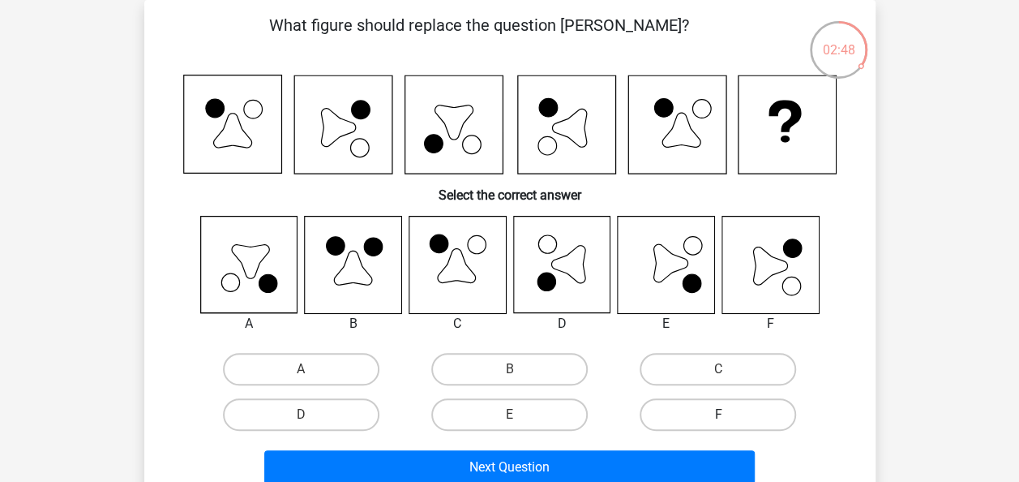
click at [708, 406] on label "F" at bounding box center [718, 414] width 156 height 32
click at [718, 414] on input "F" at bounding box center [723, 419] width 11 height 11
radio input "true"
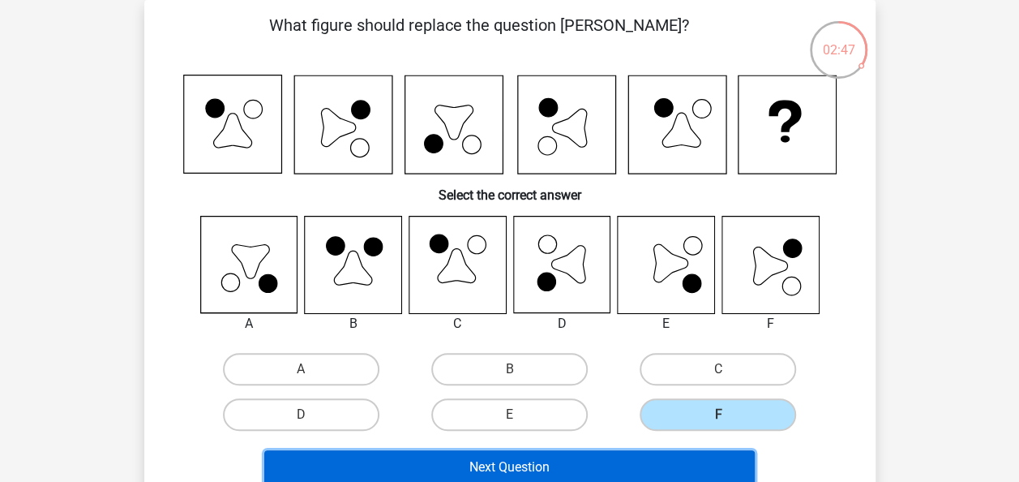
click at [649, 469] on button "Next Question" at bounding box center [509, 467] width 490 height 34
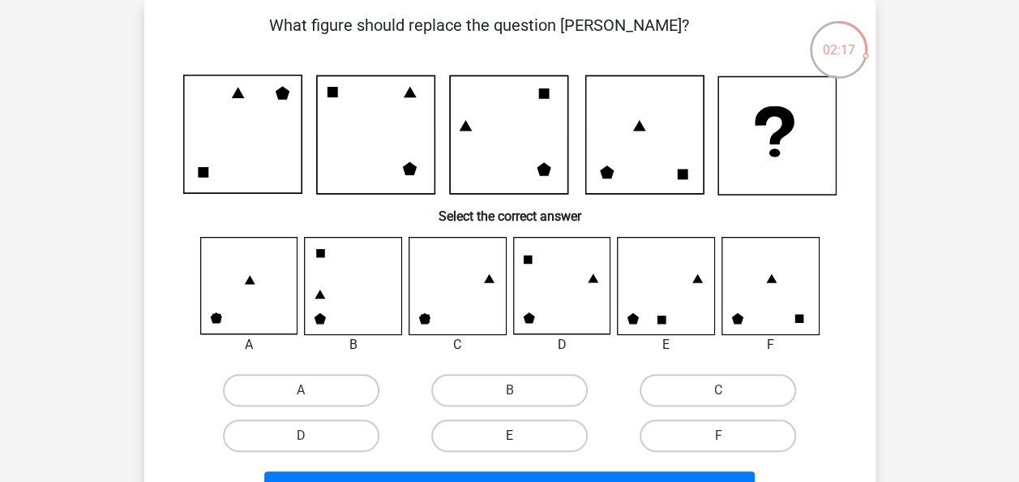
click at [553, 427] on label "E" at bounding box center [509, 435] width 156 height 32
click at [520, 435] on input "E" at bounding box center [514, 440] width 11 height 11
radio input "true"
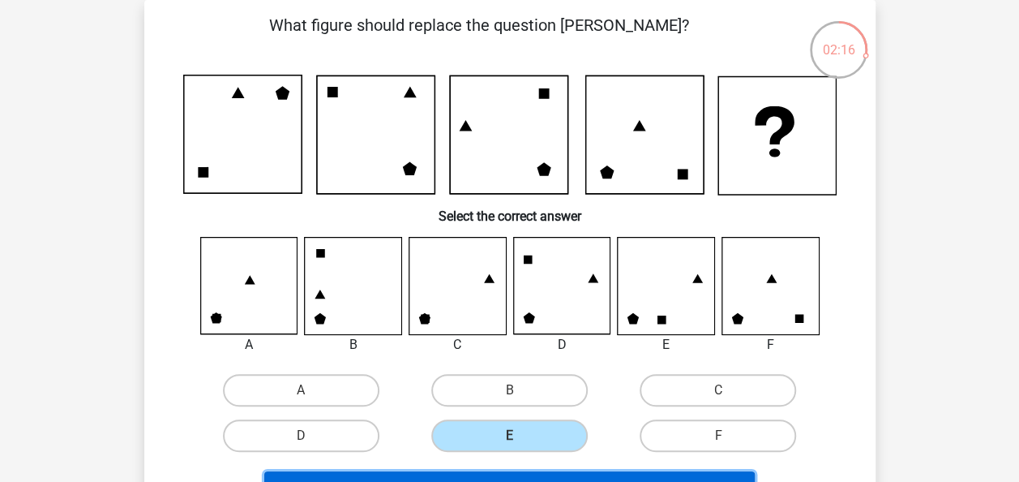
click at [582, 474] on button "Next Question" at bounding box center [509, 488] width 490 height 34
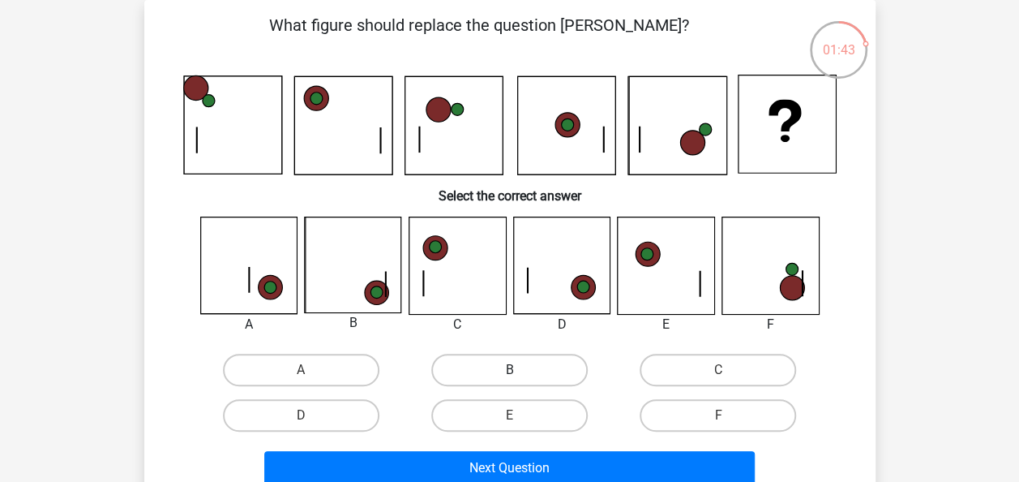
click at [533, 371] on label "B" at bounding box center [509, 369] width 156 height 32
click at [520, 371] on input "B" at bounding box center [514, 375] width 11 height 11
radio input "true"
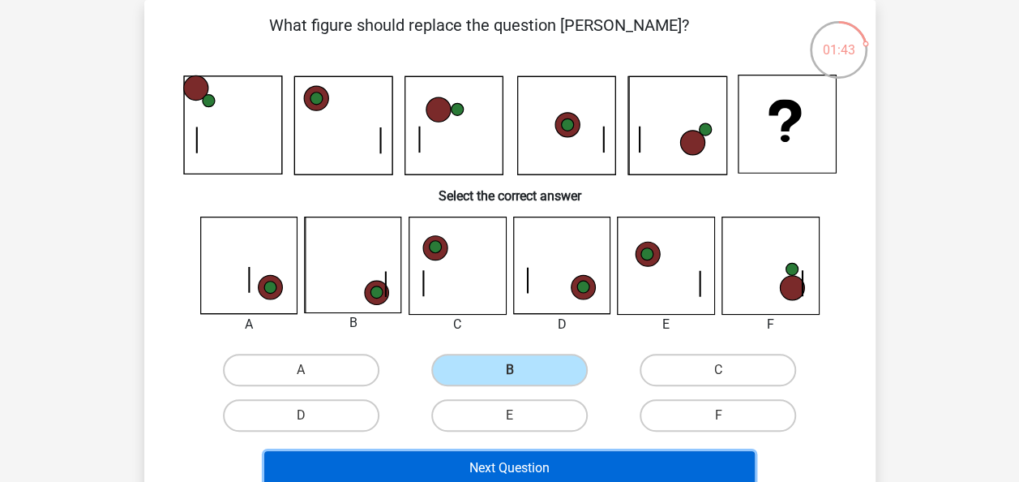
click at [529, 464] on button "Next Question" at bounding box center [509, 468] width 490 height 34
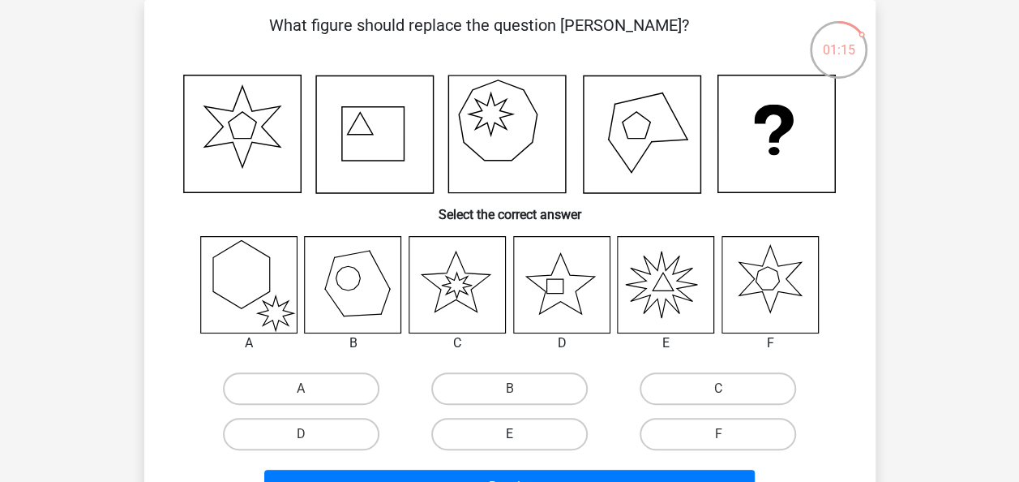
click at [519, 425] on label "E" at bounding box center [509, 433] width 156 height 32
click at [519, 434] on input "E" at bounding box center [514, 439] width 11 height 11
radio input "true"
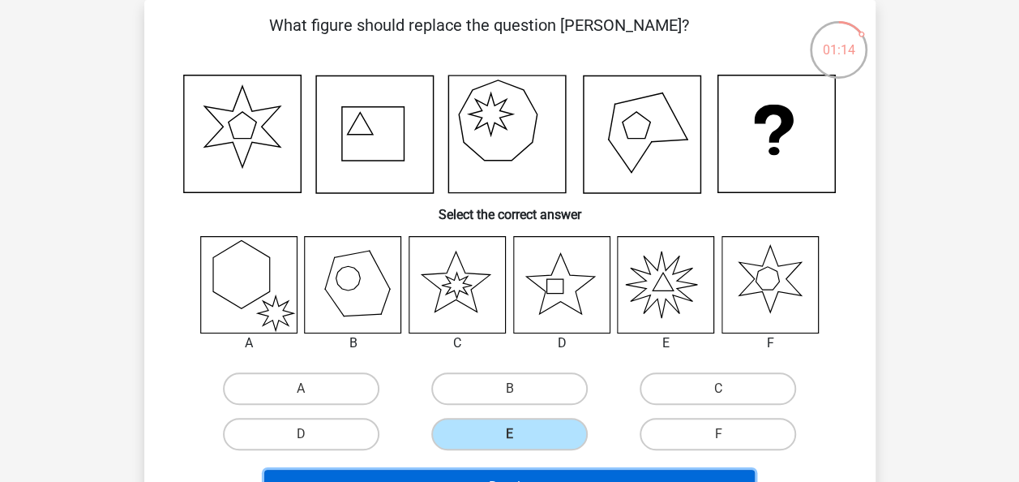
click at [532, 480] on button "Results" at bounding box center [509, 486] width 490 height 34
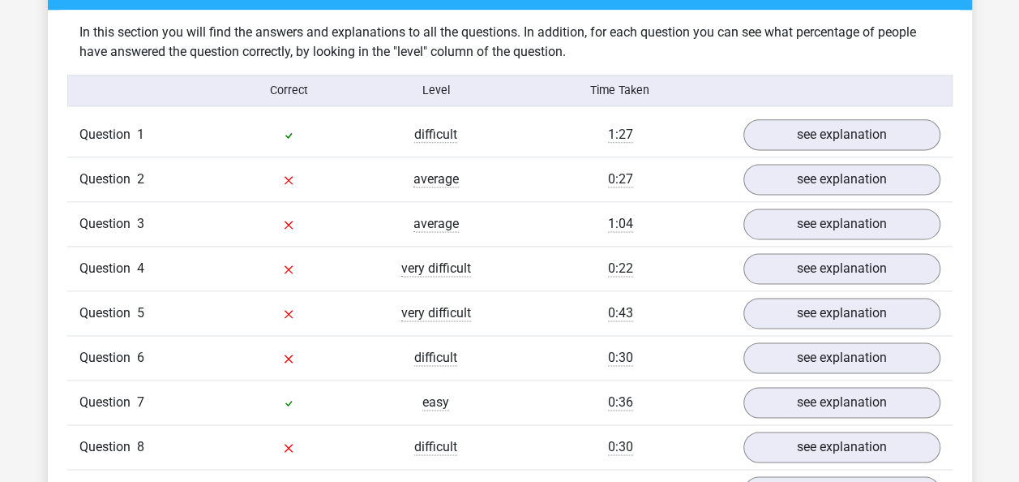
scroll to position [1004, 0]
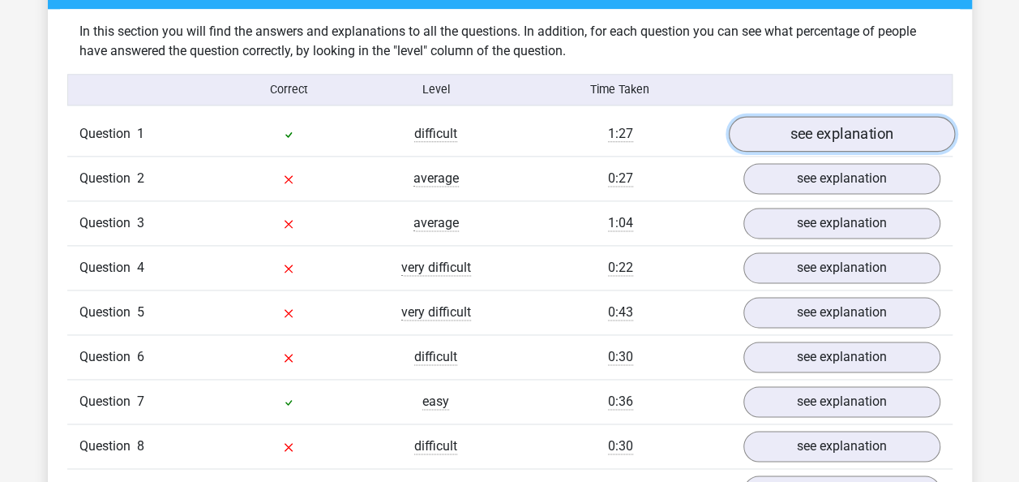
click at [824, 133] on link "see explanation" at bounding box center [841, 134] width 226 height 36
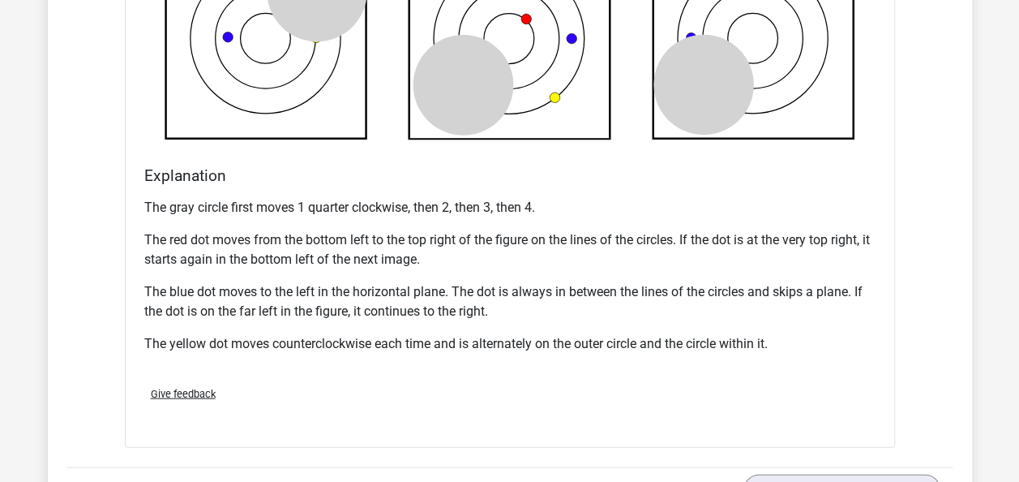
scroll to position [1946, 0]
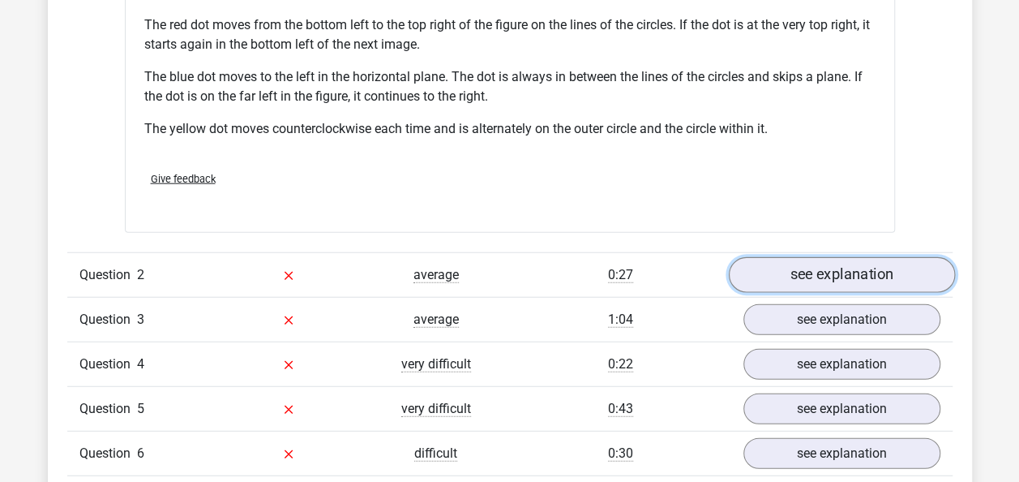
click at [800, 279] on link "see explanation" at bounding box center [841, 275] width 226 height 36
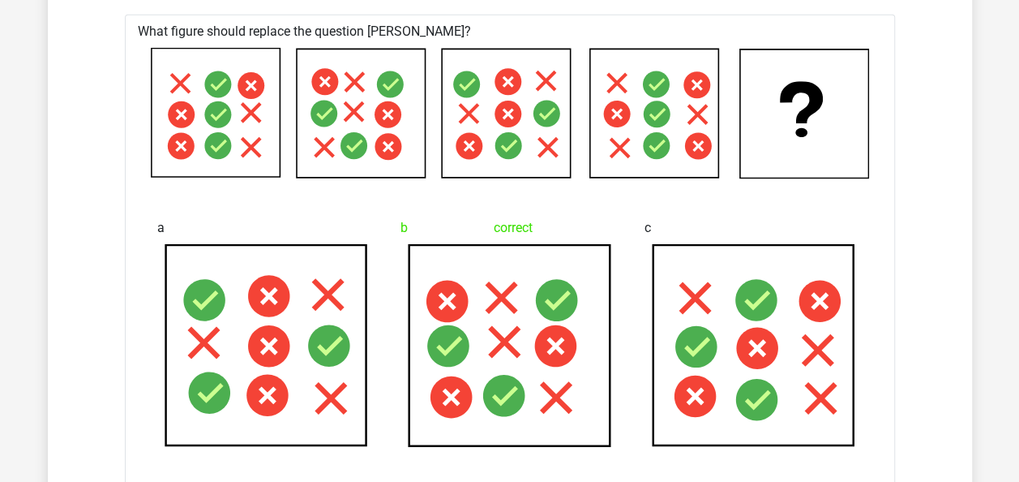
scroll to position [2281, 0]
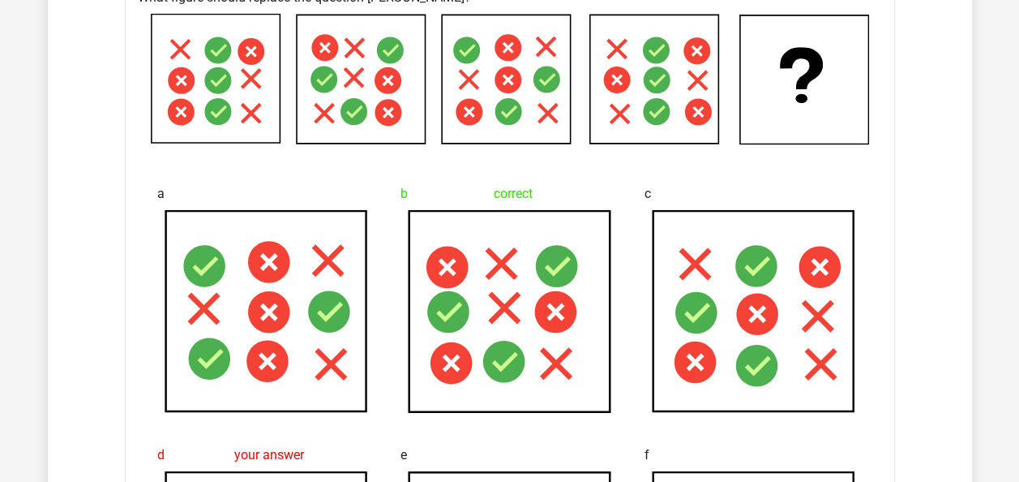
click at [640, 250] on div "c" at bounding box center [753, 295] width 244 height 261
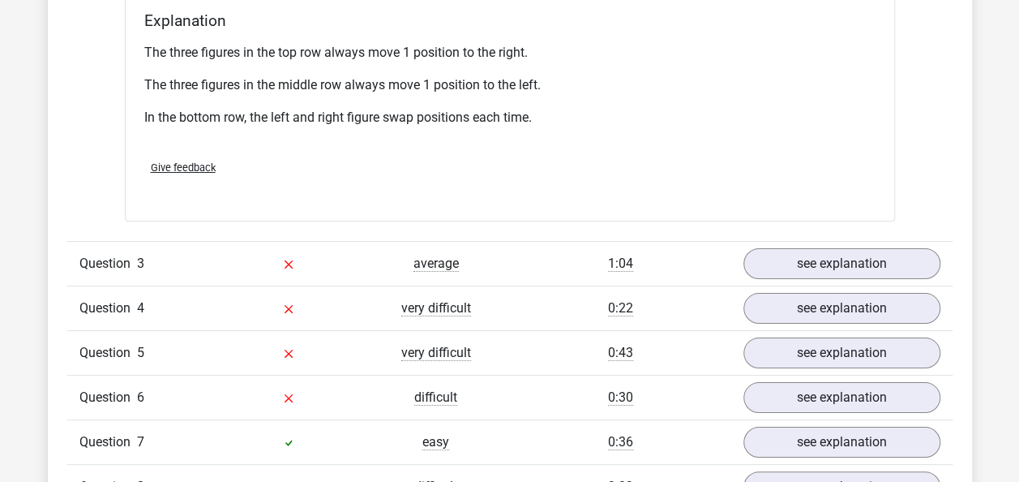
scroll to position [3104, 0]
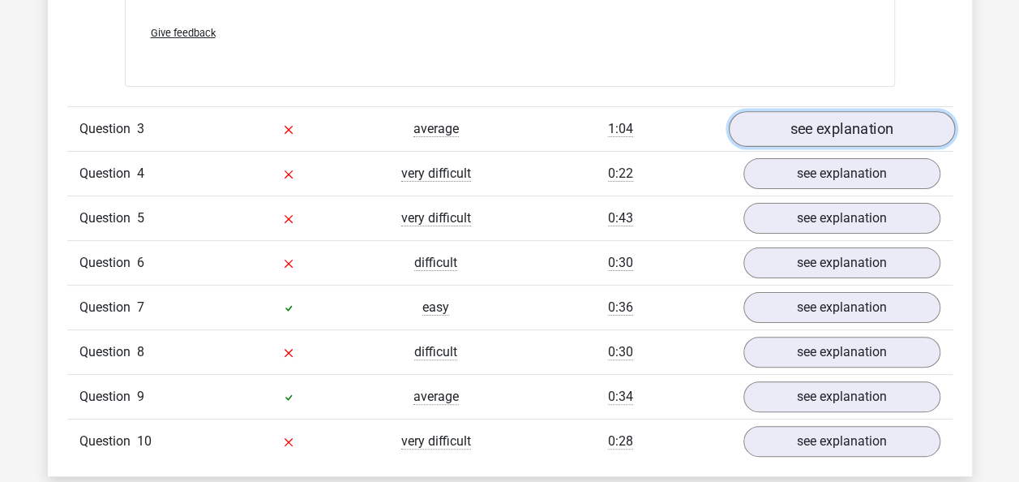
click at [820, 131] on link "see explanation" at bounding box center [841, 129] width 226 height 36
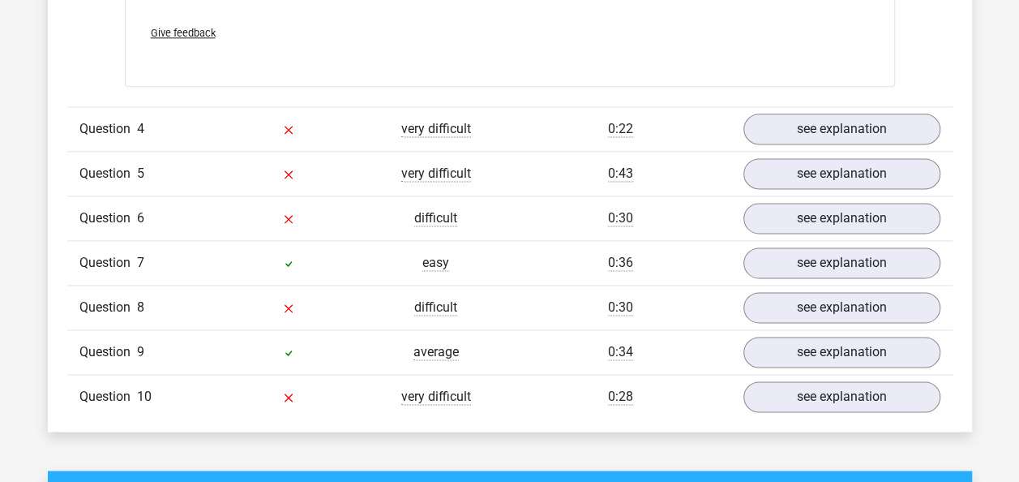
scroll to position [4078, 0]
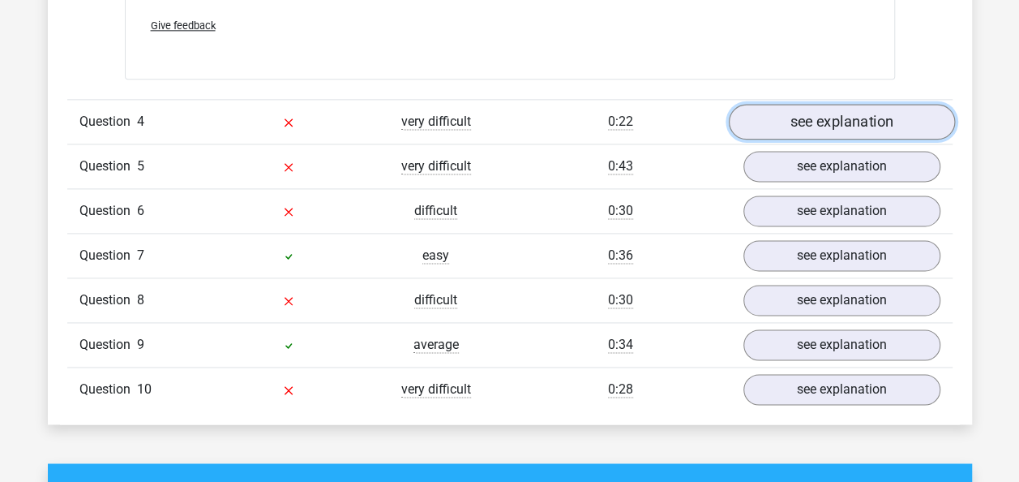
click at [833, 124] on link "see explanation" at bounding box center [841, 122] width 226 height 36
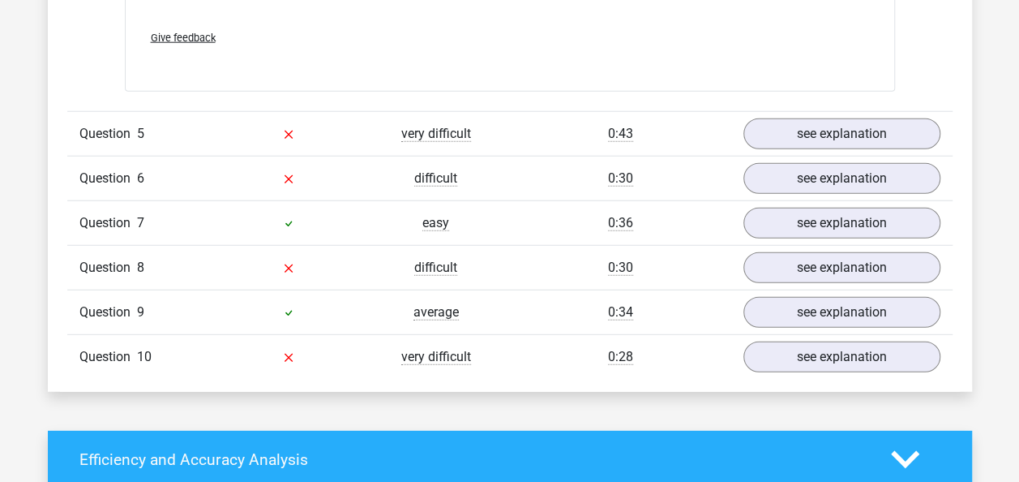
scroll to position [5112, 0]
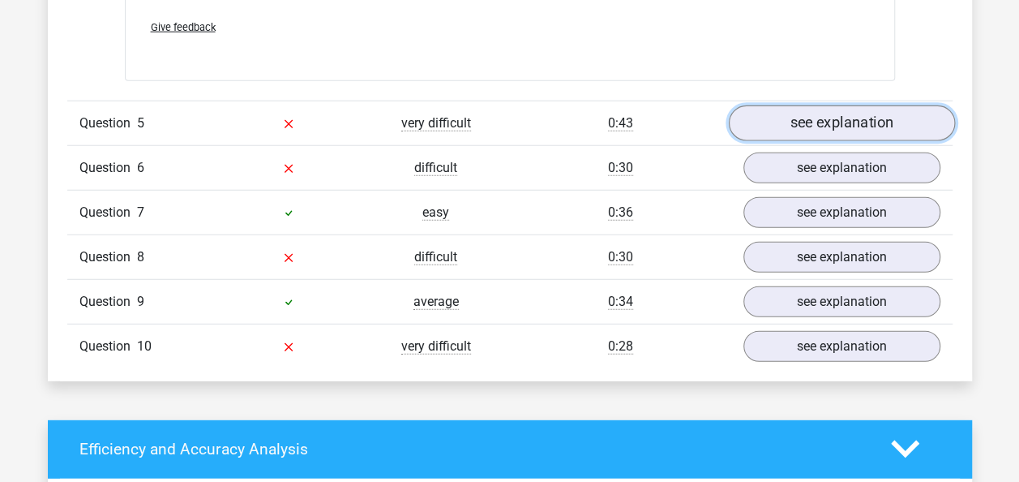
click at [856, 125] on link "see explanation" at bounding box center [841, 123] width 226 height 36
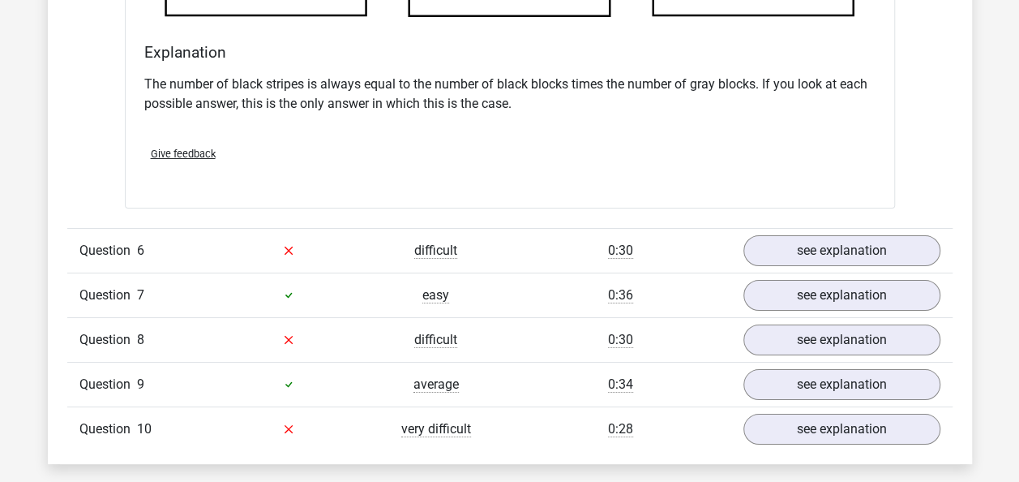
scroll to position [6027, 0]
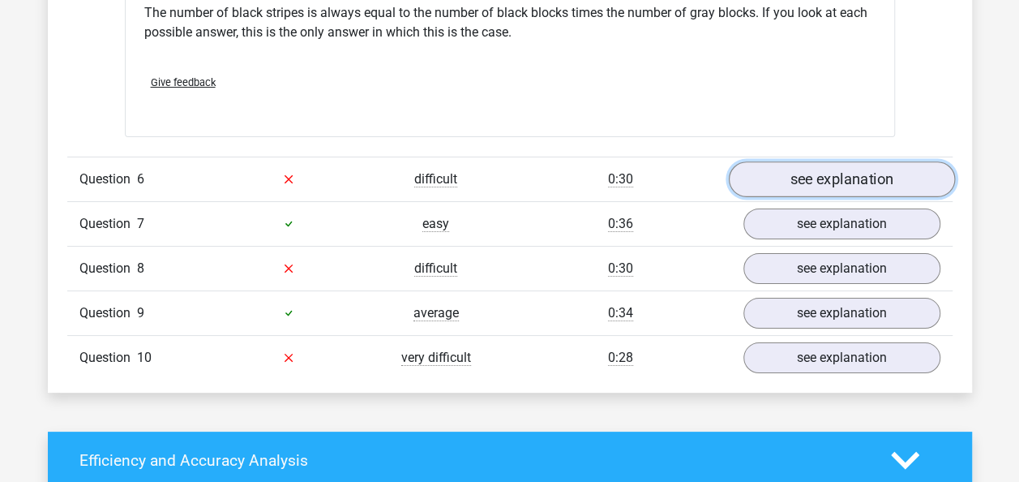
click at [801, 186] on link "see explanation" at bounding box center [841, 179] width 226 height 36
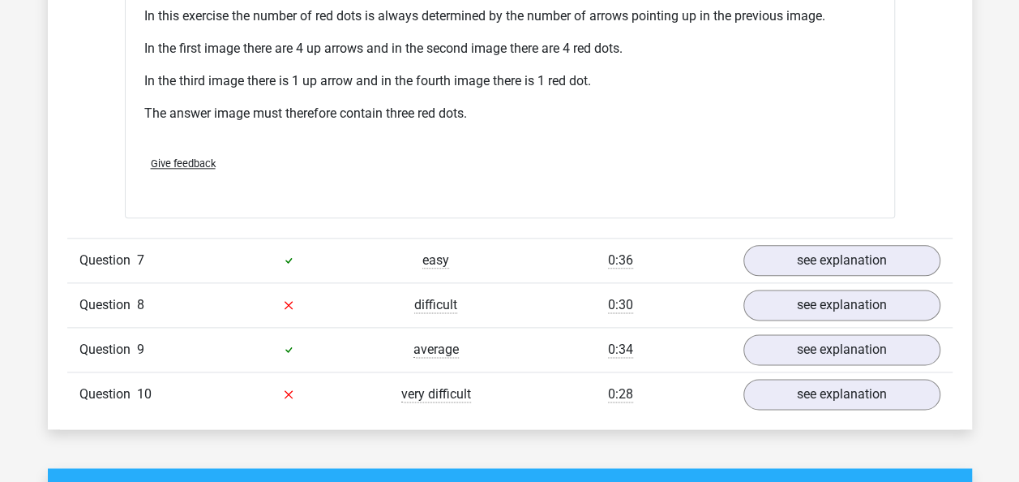
scroll to position [6971, 0]
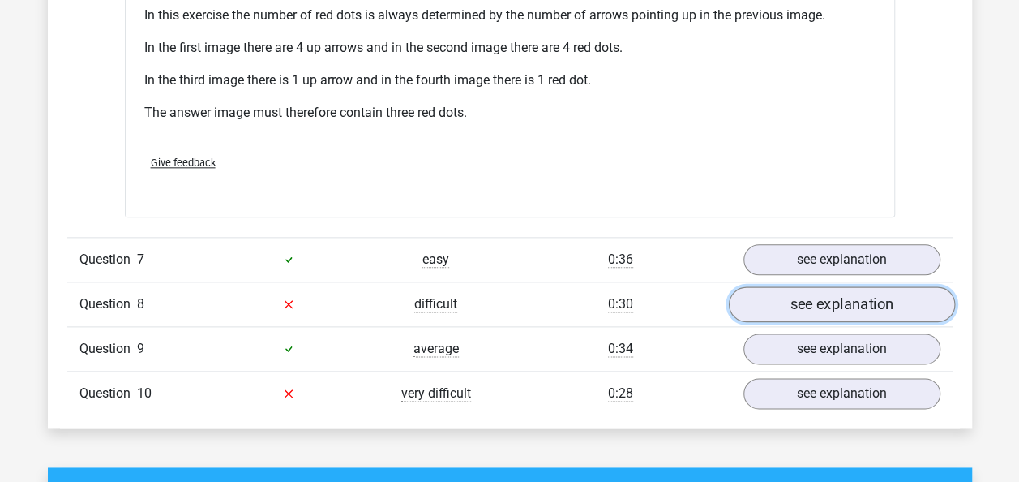
click at [768, 286] on link "see explanation" at bounding box center [841, 304] width 226 height 36
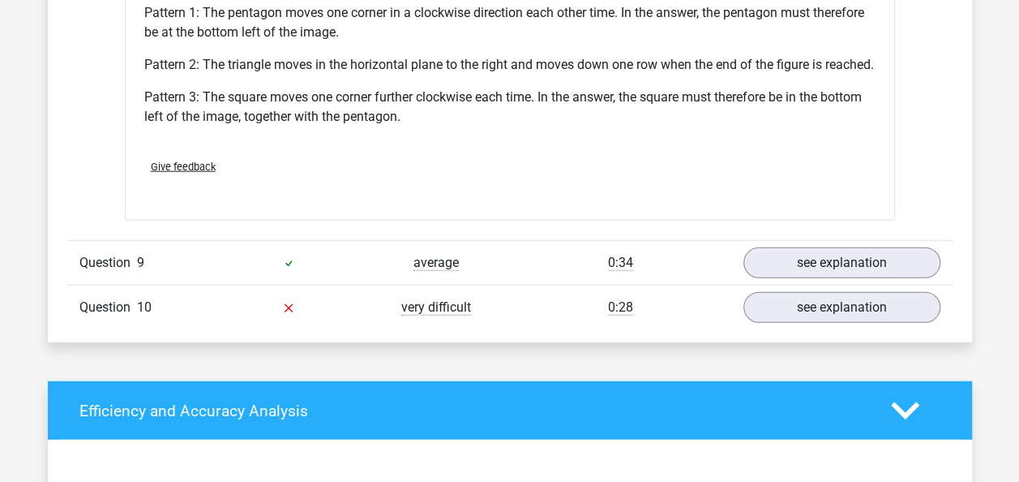
scroll to position [8063, 0]
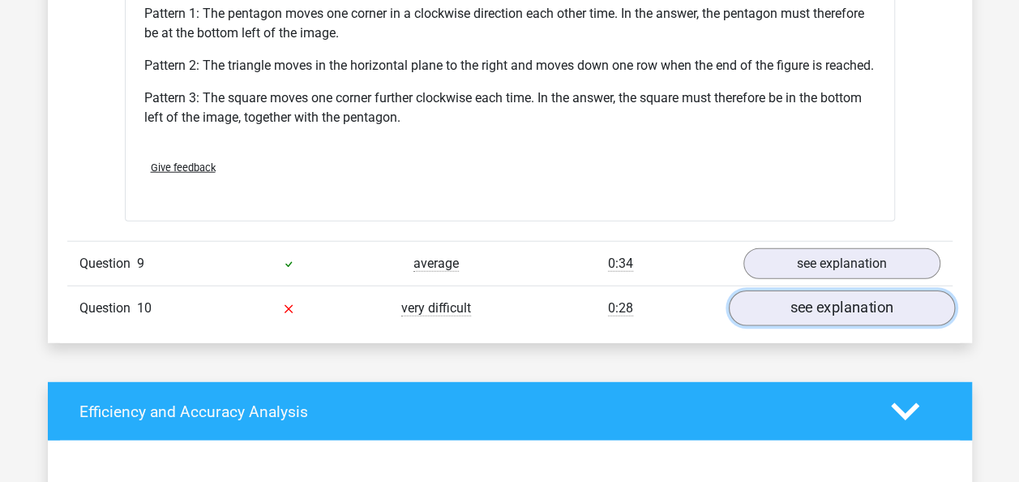
click at [794, 326] on link "see explanation" at bounding box center [841, 308] width 226 height 36
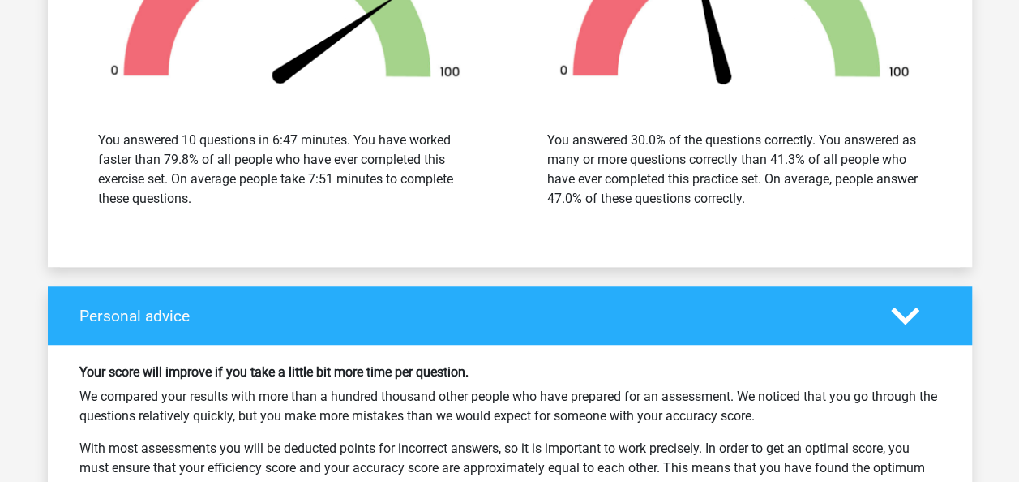
scroll to position [9638, 0]
